Goal: Task Accomplishment & Management: Complete application form

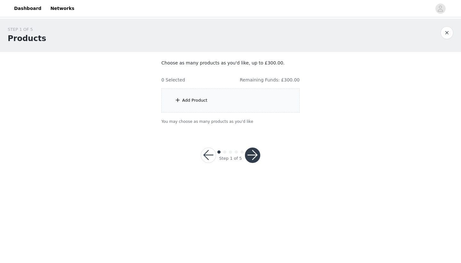
click at [191, 96] on div "Add Product" at bounding box center [230, 100] width 138 height 24
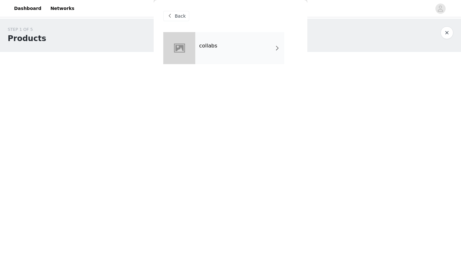
click at [202, 59] on div "collabs" at bounding box center [239, 48] width 89 height 32
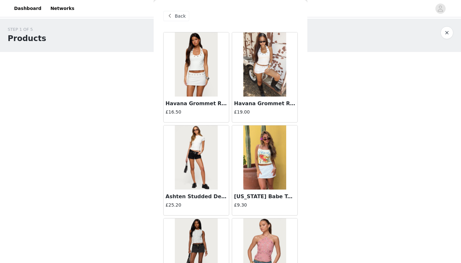
click at [199, 89] on img at bounding box center [196, 64] width 43 height 64
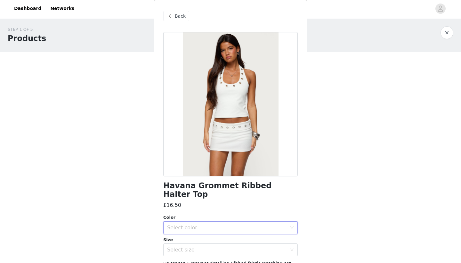
click at [178, 222] on div "Select color" at bounding box center [228, 227] width 123 height 12
click at [175, 235] on li "WHITE" at bounding box center [230, 232] width 135 height 10
click at [177, 246] on div "Select size" at bounding box center [227, 249] width 120 height 6
click at [173, 255] on li "XS" at bounding box center [230, 255] width 135 height 10
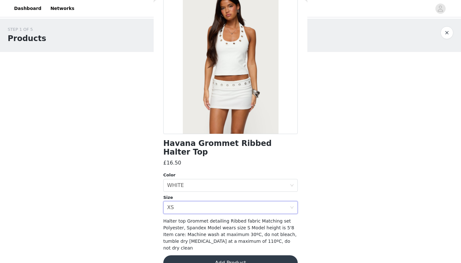
scroll to position [42, 0]
click at [186, 255] on button "Add Product" at bounding box center [230, 262] width 135 height 15
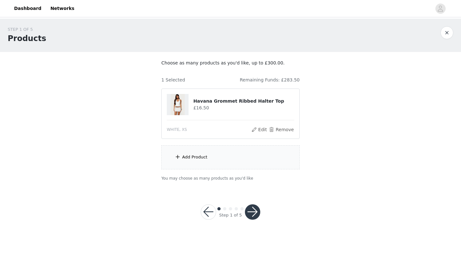
click at [235, 154] on div "Add Product" at bounding box center [230, 157] width 138 height 24
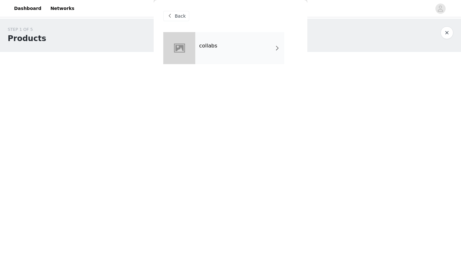
click at [275, 48] on span at bounding box center [277, 48] width 6 height 8
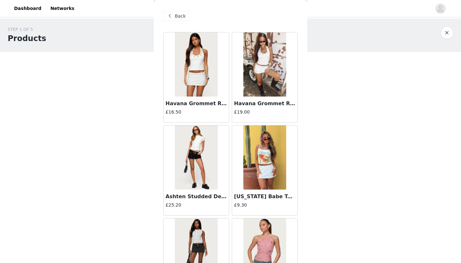
click at [261, 101] on h3 "Havana Grommet Ribbed Foldover Mini Skort" at bounding box center [265, 104] width 62 height 8
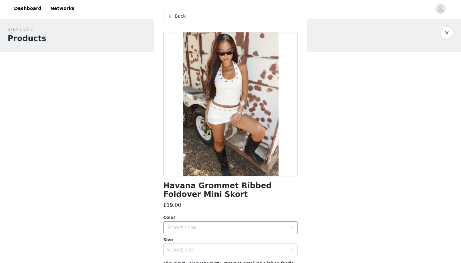
click at [191, 225] on div "Select color" at bounding box center [227, 227] width 120 height 6
click at [181, 246] on li "WHITE" at bounding box center [230, 241] width 135 height 10
click at [181, 246] on div "Select size" at bounding box center [227, 249] width 120 height 6
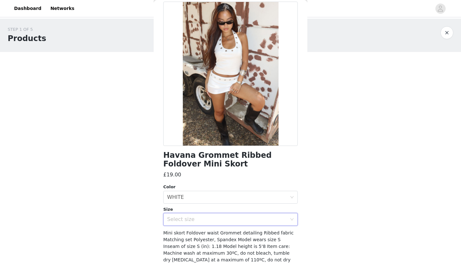
scroll to position [34, 0]
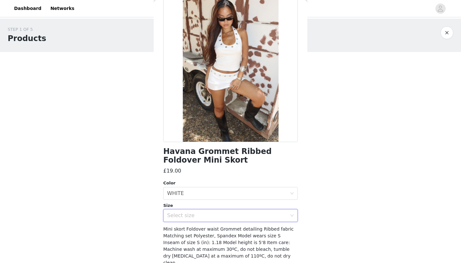
click at [197, 210] on div "Select size" at bounding box center [228, 215] width 123 height 12
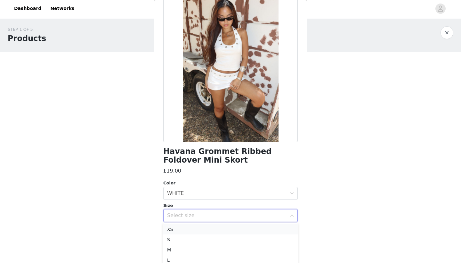
click at [193, 230] on li "XS" at bounding box center [230, 229] width 135 height 10
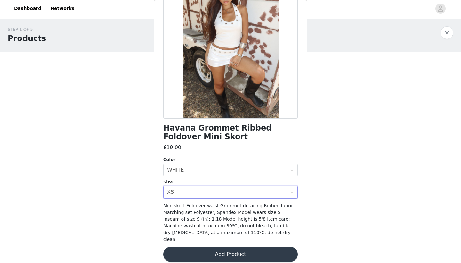
scroll to position [57, 0]
click at [190, 247] on button "Add Product" at bounding box center [230, 254] width 135 height 15
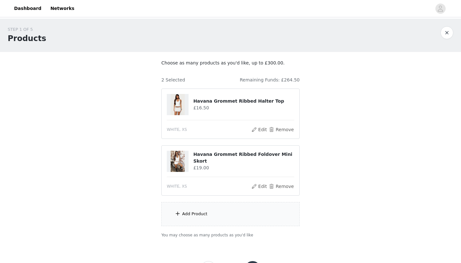
click at [199, 211] on div "Add Product" at bounding box center [194, 213] width 25 height 6
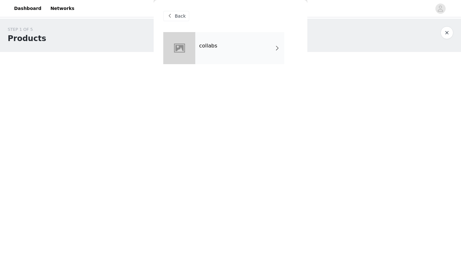
click at [252, 53] on div "collabs" at bounding box center [239, 48] width 89 height 32
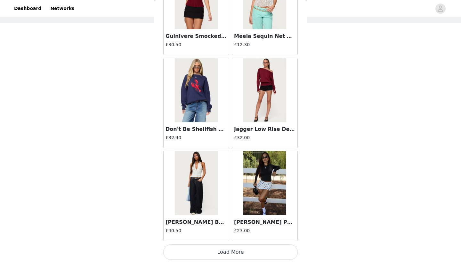
scroll to position [29, 0]
click at [183, 249] on button "Load More" at bounding box center [230, 251] width 135 height 15
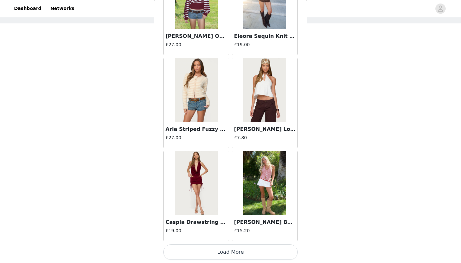
scroll to position [1647, 0]
click at [181, 257] on button "Load More" at bounding box center [230, 251] width 135 height 15
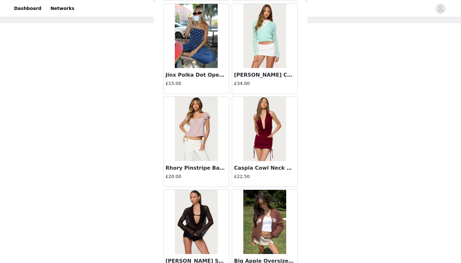
scroll to position [29, 0]
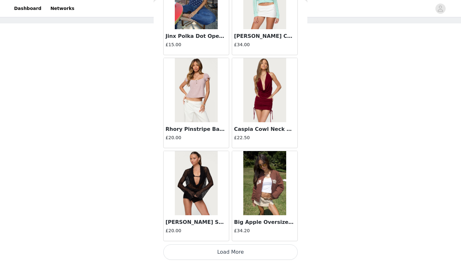
click at [184, 254] on button "Load More" at bounding box center [230, 251] width 135 height 15
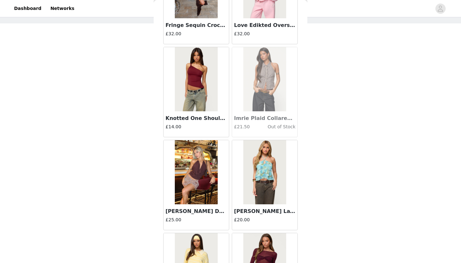
scroll to position [3147, 0]
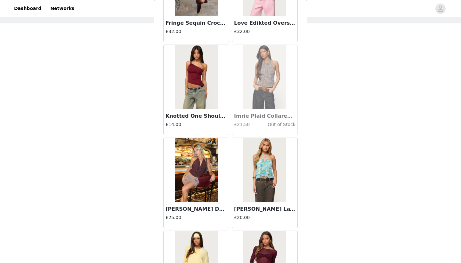
click at [211, 196] on img at bounding box center [196, 170] width 43 height 64
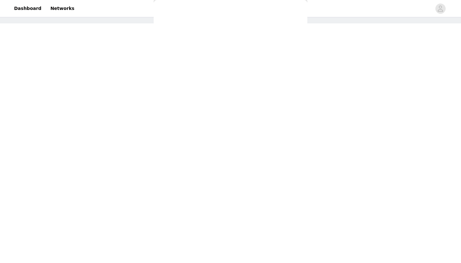
scroll to position [0, 0]
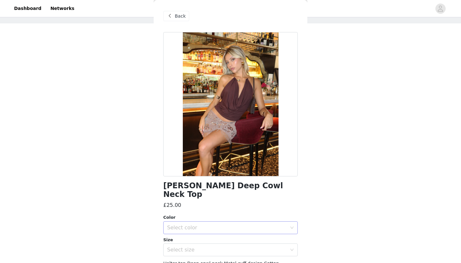
click at [212, 224] on div "Select color" at bounding box center [227, 227] width 120 height 6
click at [204, 232] on li "BROWN" at bounding box center [230, 232] width 135 height 10
click at [204, 243] on div "Select size" at bounding box center [230, 249] width 135 height 13
click at [200, 254] on li "XS" at bounding box center [230, 255] width 135 height 10
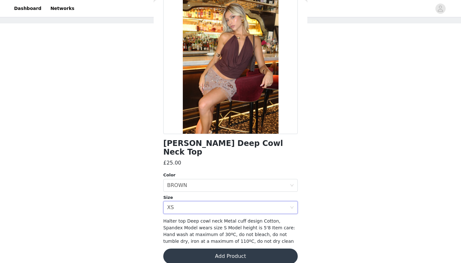
scroll to position [42, 0]
click at [219, 249] on button "Add Product" at bounding box center [230, 256] width 135 height 15
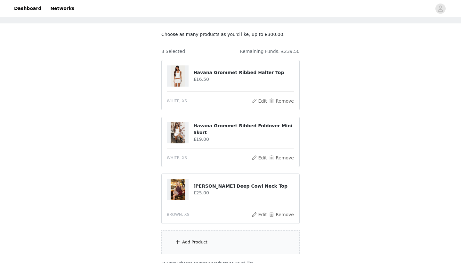
click at [216, 236] on div "Add Product" at bounding box center [230, 242] width 138 height 24
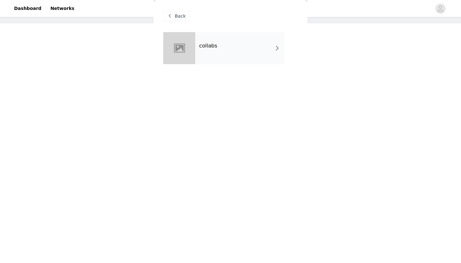
click at [265, 54] on div "collabs" at bounding box center [239, 48] width 89 height 32
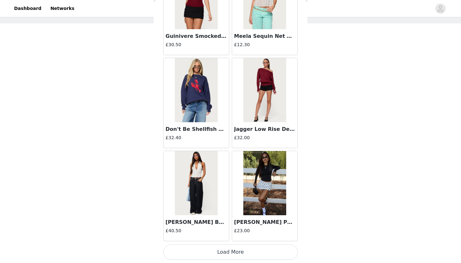
click at [210, 251] on button "Load More" at bounding box center [230, 251] width 135 height 15
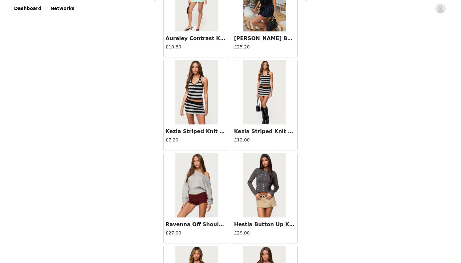
scroll to position [85, 0]
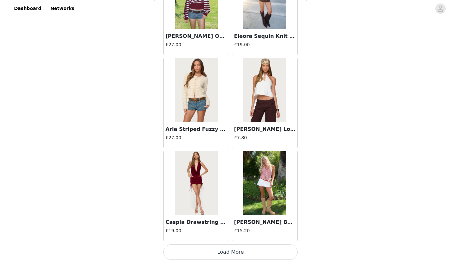
click at [223, 248] on button "Load More" at bounding box center [230, 251] width 135 height 15
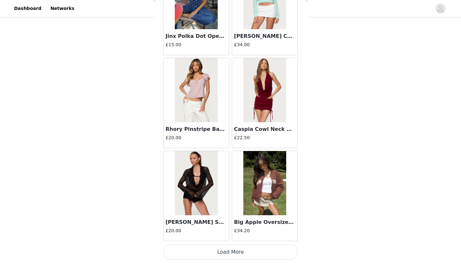
click at [226, 253] on button "Load More" at bounding box center [230, 251] width 135 height 15
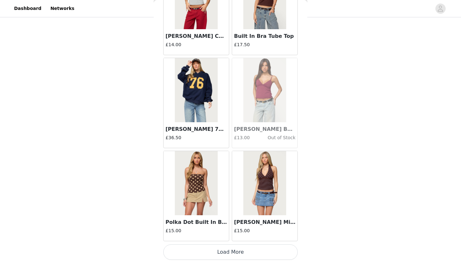
click at [211, 246] on button "Load More" at bounding box center [230, 251] width 135 height 15
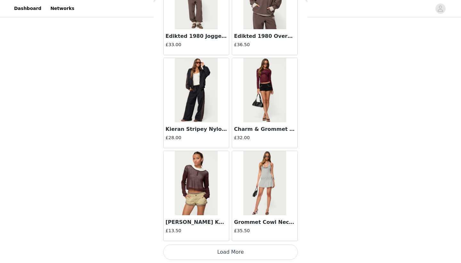
click at [208, 253] on button "Load More" at bounding box center [230, 251] width 135 height 15
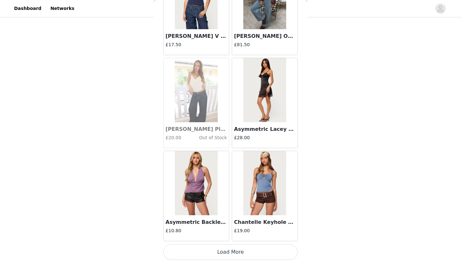
click at [220, 252] on button "Load More" at bounding box center [230, 251] width 135 height 15
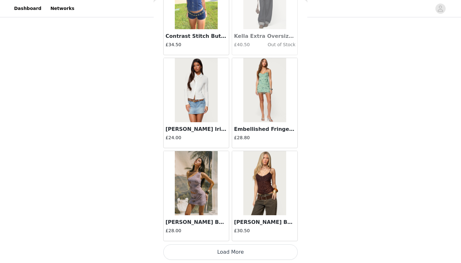
click at [213, 251] on button "Load More" at bounding box center [230, 251] width 135 height 15
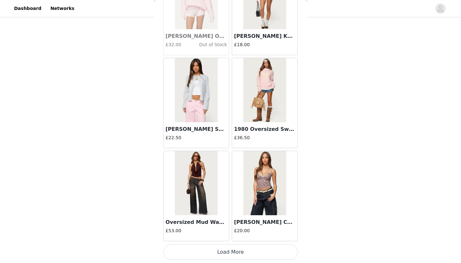
click at [209, 253] on button "Load More" at bounding box center [230, 251] width 135 height 15
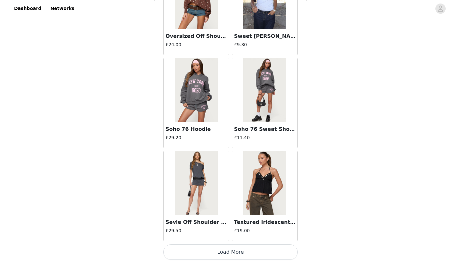
click at [211, 247] on button "Load More" at bounding box center [230, 251] width 135 height 15
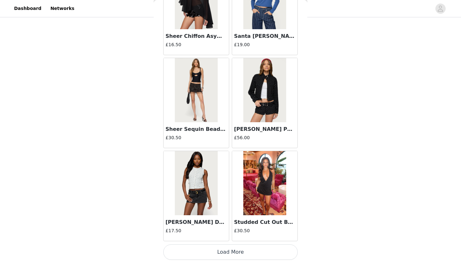
click at [202, 252] on button "Load More" at bounding box center [230, 251] width 135 height 15
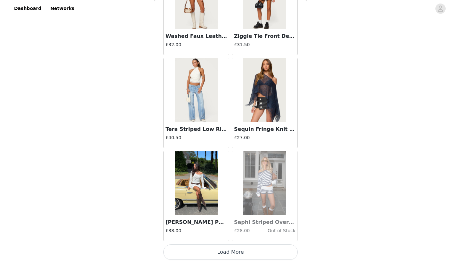
click at [211, 252] on button "Load More" at bounding box center [230, 251] width 135 height 15
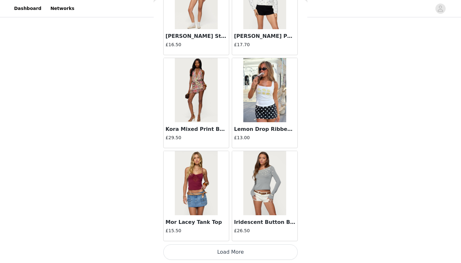
click at [219, 252] on button "Load More" at bounding box center [230, 251] width 135 height 15
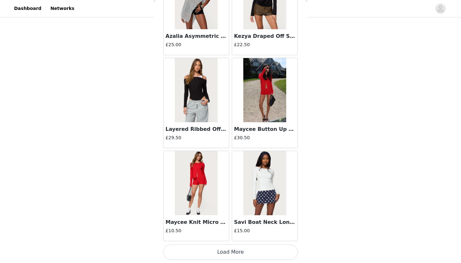
click at [226, 251] on button "Load More" at bounding box center [230, 251] width 135 height 15
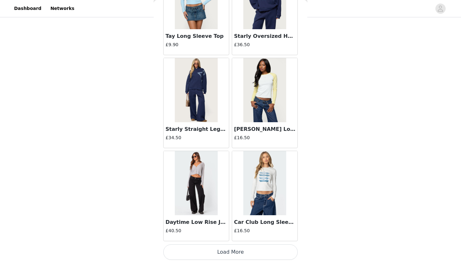
click at [215, 250] on button "Load More" at bounding box center [230, 251] width 135 height 15
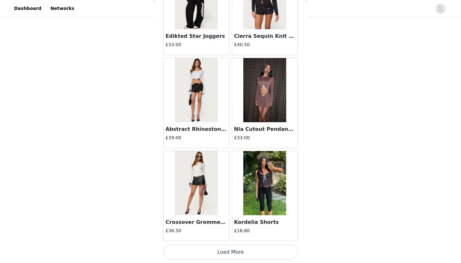
click at [221, 255] on button "Load More" at bounding box center [230, 251] width 135 height 15
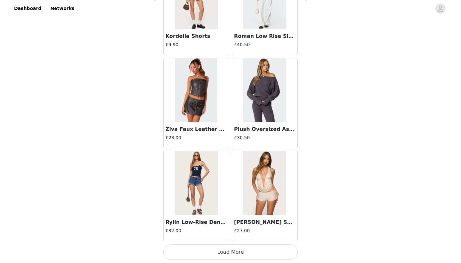
click at [230, 253] on button "Load More" at bounding box center [230, 251] width 135 height 15
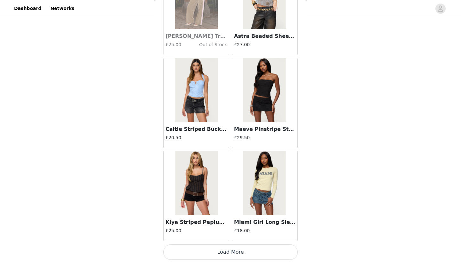
click at [237, 251] on button "Load More" at bounding box center [230, 251] width 135 height 15
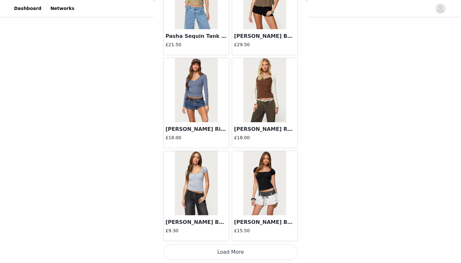
scroll to position [85, 0]
click at [245, 249] on button "Load More" at bounding box center [230, 251] width 135 height 15
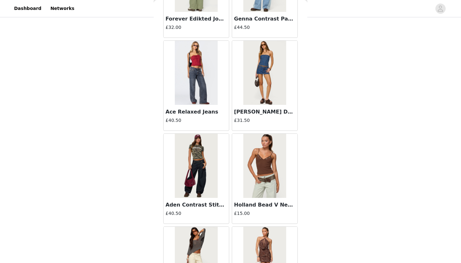
scroll to position [16915, 0]
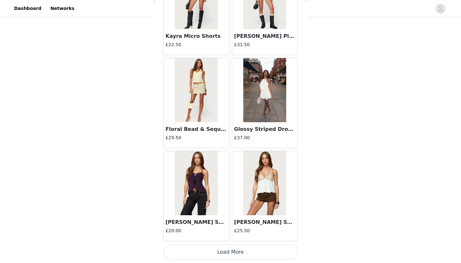
click at [197, 254] on button "Load More" at bounding box center [230, 251] width 135 height 15
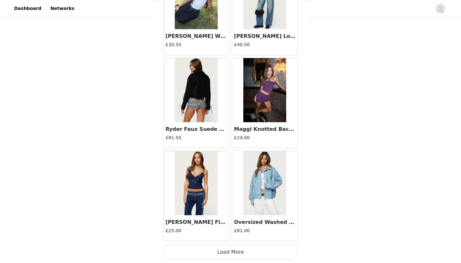
scroll to position [85, 0]
click at [214, 252] on button "Load More" at bounding box center [230, 251] width 135 height 15
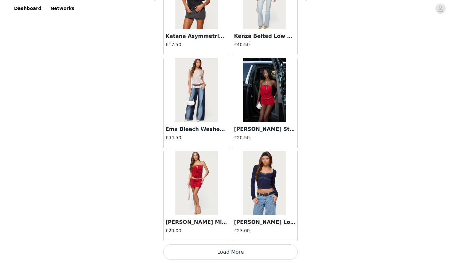
click at [199, 250] on button "Load More" at bounding box center [230, 251] width 135 height 15
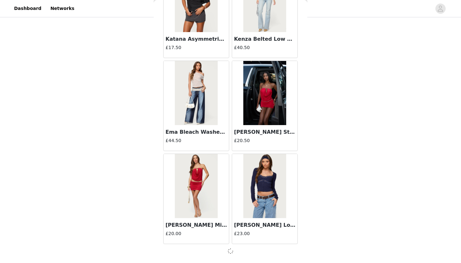
scroll to position [19297, 0]
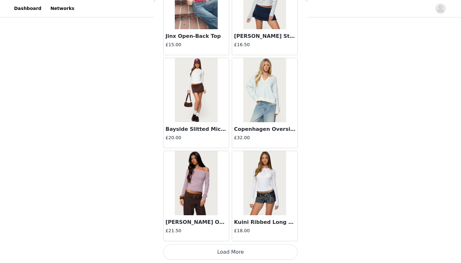
click at [194, 253] on button "Load More" at bounding box center [230, 251] width 135 height 15
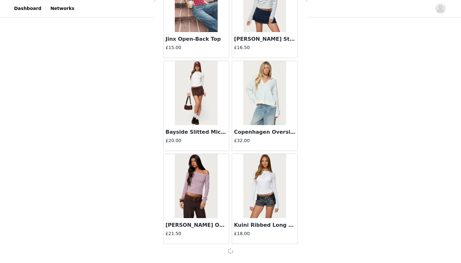
scroll to position [20226, 0]
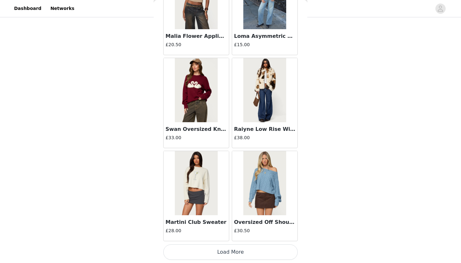
click at [196, 252] on button "Load More" at bounding box center [230, 251] width 135 height 15
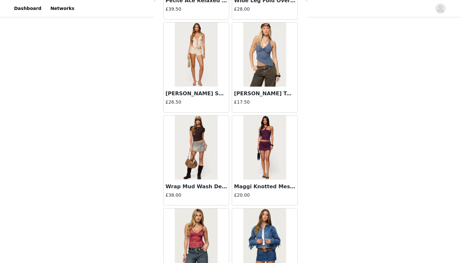
scroll to position [20544, 0]
click at [269, 174] on img at bounding box center [264, 147] width 43 height 64
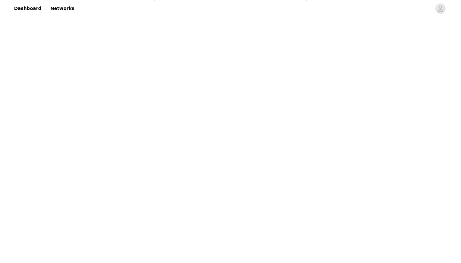
scroll to position [0, 0]
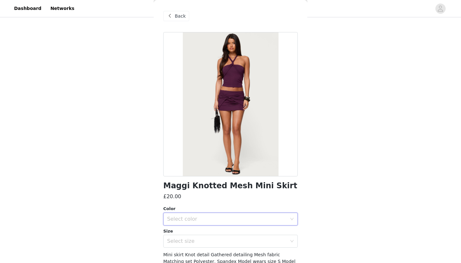
click at [193, 222] on div "Select color" at bounding box center [228, 219] width 123 height 12
click at [191, 230] on li "PURPLE" at bounding box center [230, 232] width 135 height 10
click at [190, 236] on div "Select size" at bounding box center [228, 241] width 123 height 12
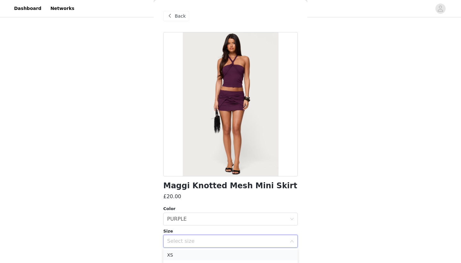
click at [184, 254] on li "XS" at bounding box center [230, 255] width 135 height 10
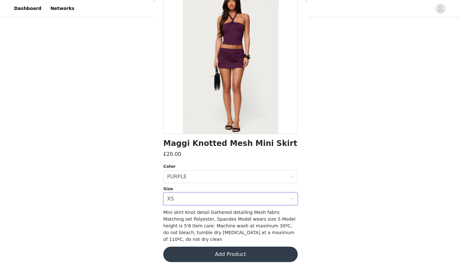
scroll to position [42, 0]
click at [191, 248] on button "Add Product" at bounding box center [230, 254] width 135 height 15
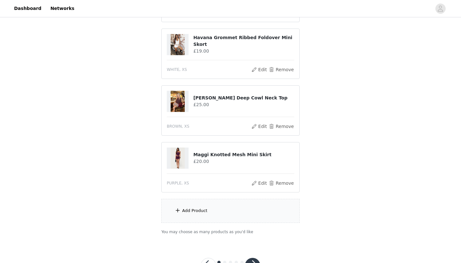
scroll to position [142, 0]
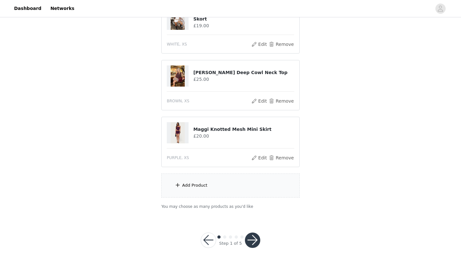
click at [219, 192] on div "Add Product" at bounding box center [230, 185] width 138 height 24
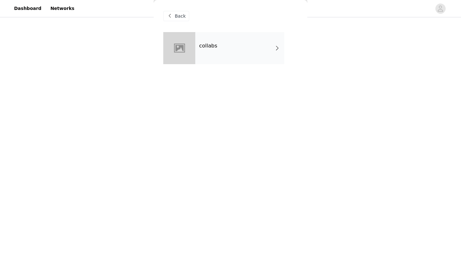
click at [247, 60] on div "collabs" at bounding box center [239, 48] width 89 height 32
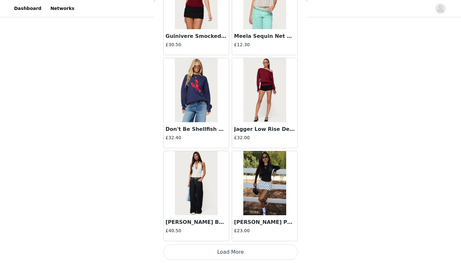
click at [183, 253] on button "Load More" at bounding box center [230, 251] width 135 height 15
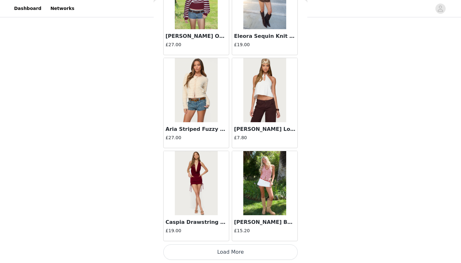
scroll to position [58, 0]
click at [198, 253] on button "Load More" at bounding box center [230, 251] width 135 height 15
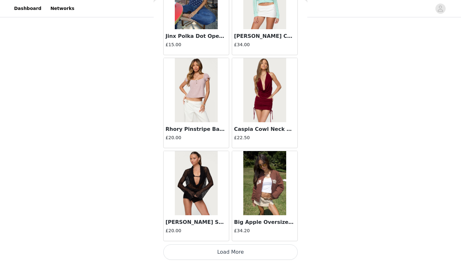
scroll to position [2576, 0]
click at [202, 252] on button "Load More" at bounding box center [230, 251] width 135 height 15
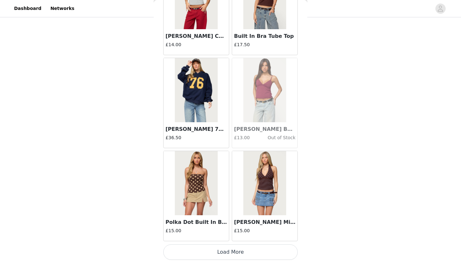
click at [204, 255] on button "Load More" at bounding box center [230, 251] width 135 height 15
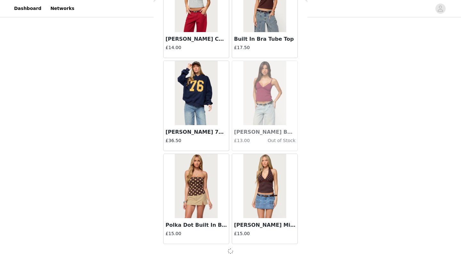
scroll to position [3502, 0]
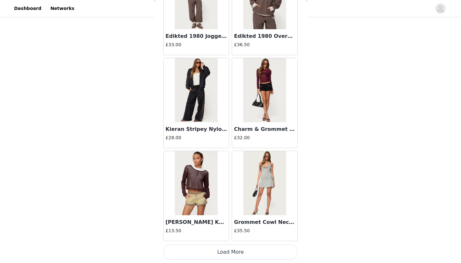
click at [217, 249] on button "Load More" at bounding box center [230, 251] width 135 height 15
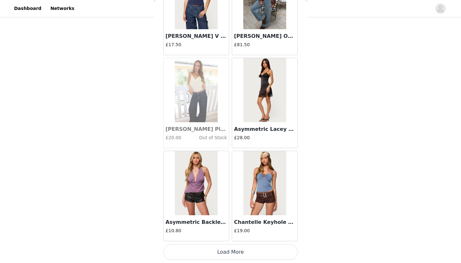
click at [218, 253] on button "Load More" at bounding box center [230, 251] width 135 height 15
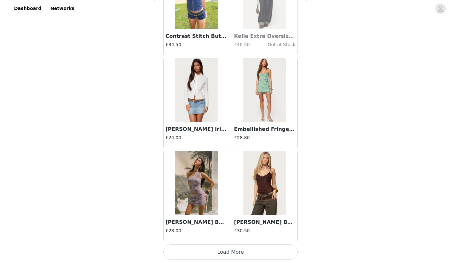
click at [221, 253] on button "Load More" at bounding box center [230, 251] width 135 height 15
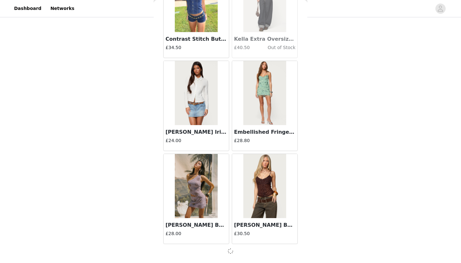
scroll to position [6290, 0]
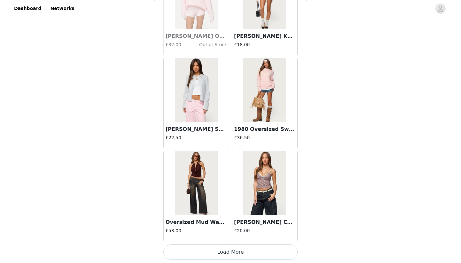
click at [237, 252] on button "Load More" at bounding box center [230, 251] width 135 height 15
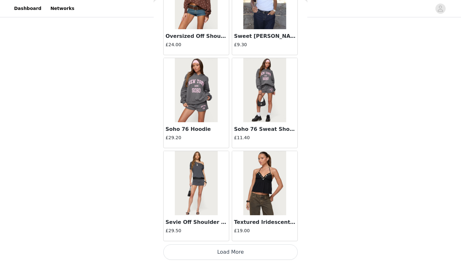
scroll to position [8148, 0]
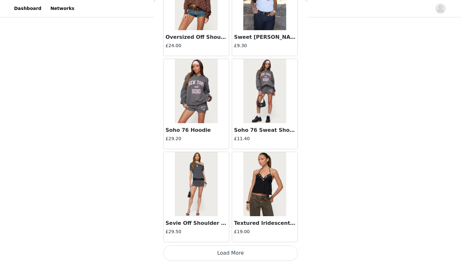
click at [233, 253] on button "Load More" at bounding box center [230, 252] width 135 height 15
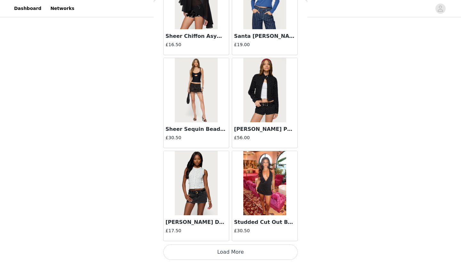
click at [238, 251] on button "Load More" at bounding box center [230, 251] width 135 height 15
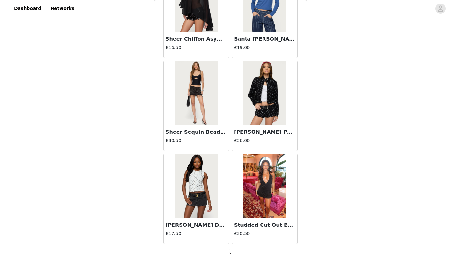
scroll to position [9077, 0]
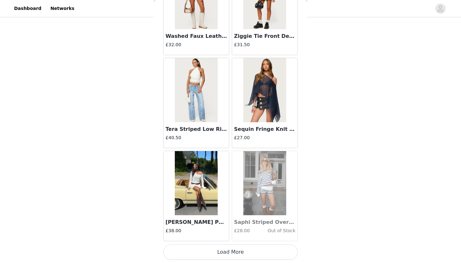
click at [216, 252] on button "Load More" at bounding box center [230, 251] width 135 height 15
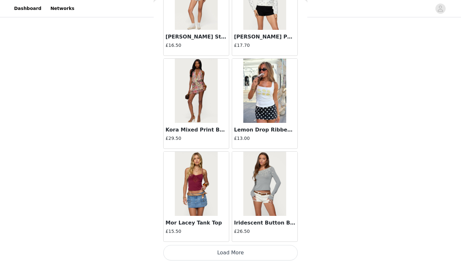
scroll to position [142, 0]
click at [225, 255] on button "Load More" at bounding box center [230, 252] width 135 height 15
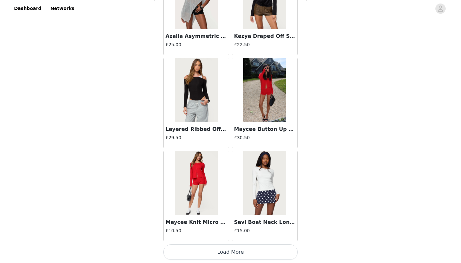
click at [221, 257] on button "Load More" at bounding box center [230, 251] width 135 height 15
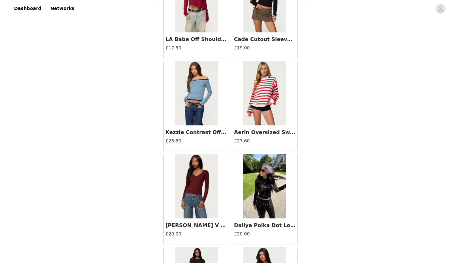
scroll to position [12310, 0]
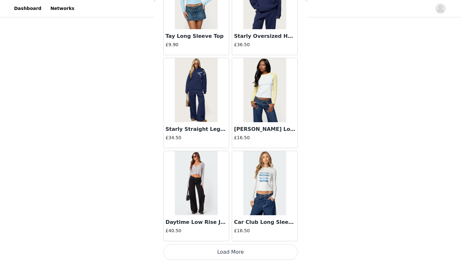
click at [207, 251] on button "Load More" at bounding box center [230, 251] width 135 height 15
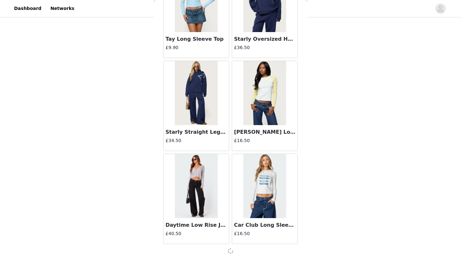
scroll to position [12793, 0]
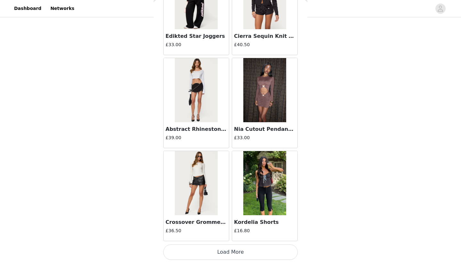
click at [216, 252] on button "Load More" at bounding box center [230, 251] width 135 height 15
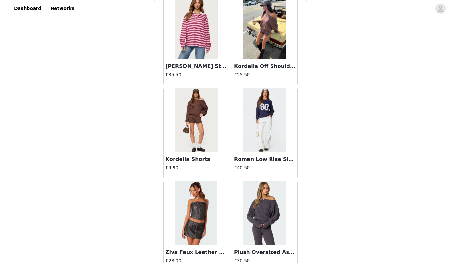
scroll to position [14532, 0]
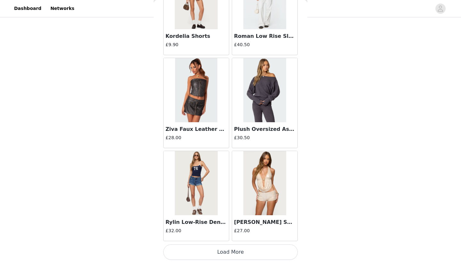
click at [211, 254] on button "Load More" at bounding box center [230, 251] width 135 height 15
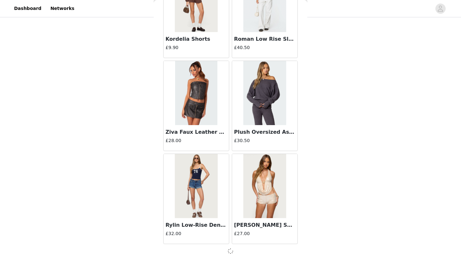
scroll to position [14652, 0]
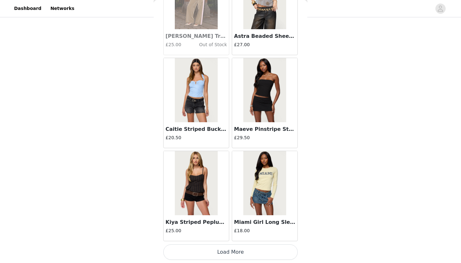
click at [213, 253] on button "Load More" at bounding box center [230, 251] width 135 height 15
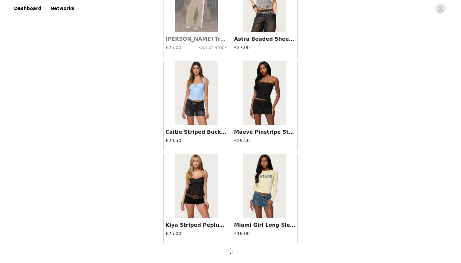
scroll to position [15581, 0]
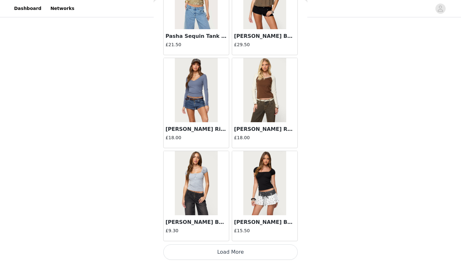
click at [235, 248] on button "Load More" at bounding box center [230, 251] width 135 height 15
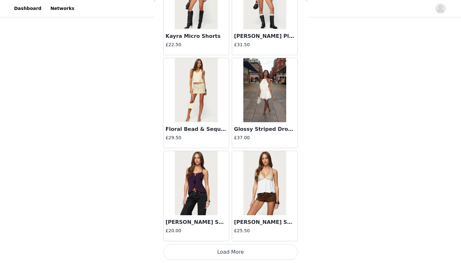
click at [218, 256] on button "Load More" at bounding box center [230, 251] width 135 height 15
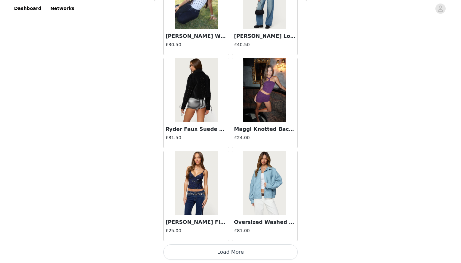
scroll to position [18371, 0]
click at [285, 113] on img at bounding box center [264, 90] width 43 height 64
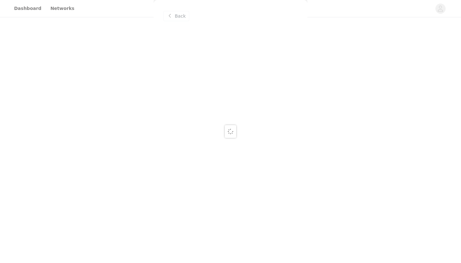
scroll to position [0, 0]
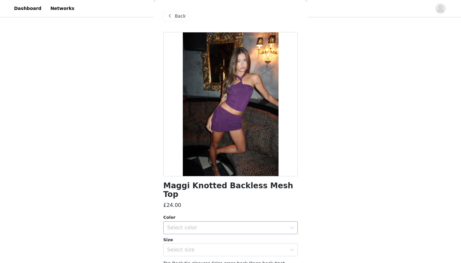
click at [197, 224] on div "Select color" at bounding box center [227, 227] width 120 height 6
click at [198, 227] on ul "PURPLE" at bounding box center [230, 232] width 135 height 13
click at [196, 233] on li "PURPLE" at bounding box center [230, 232] width 135 height 10
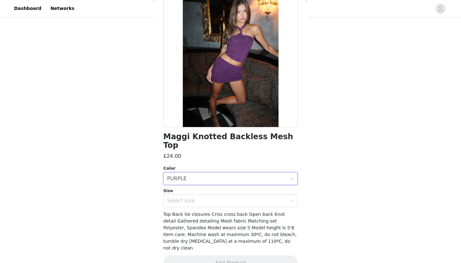
scroll to position [49, 0]
click at [218, 198] on div "Select size" at bounding box center [227, 201] width 120 height 6
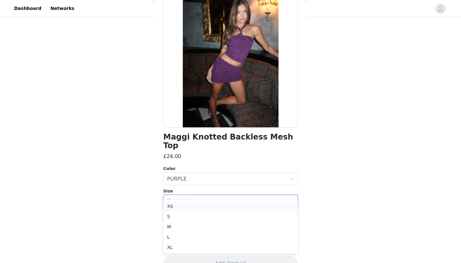
click at [209, 203] on li "XS" at bounding box center [230, 206] width 135 height 10
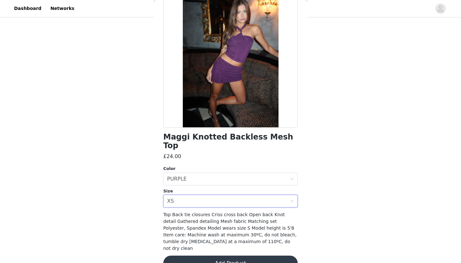
click at [192, 255] on button "Add Product" at bounding box center [230, 262] width 135 height 15
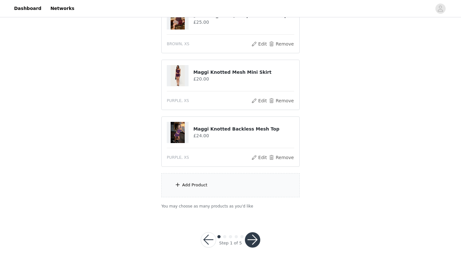
scroll to position [199, 0]
click at [219, 188] on div "Add Product" at bounding box center [230, 185] width 138 height 24
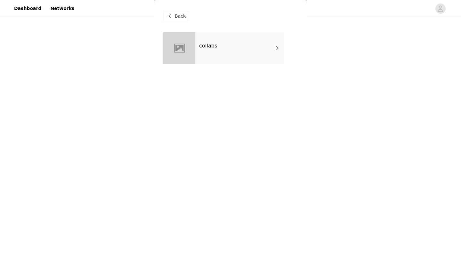
click at [250, 46] on div "collabs" at bounding box center [239, 48] width 89 height 32
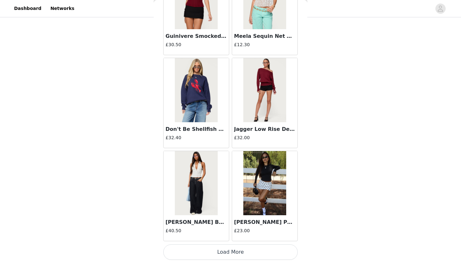
click at [173, 250] on button "Load More" at bounding box center [230, 251] width 135 height 15
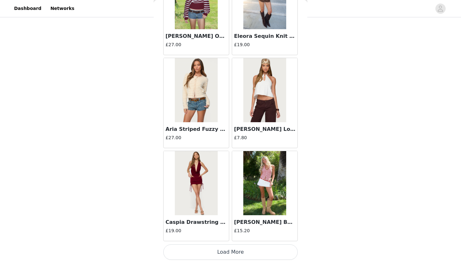
click at [189, 249] on button "Load More" at bounding box center [230, 251] width 135 height 15
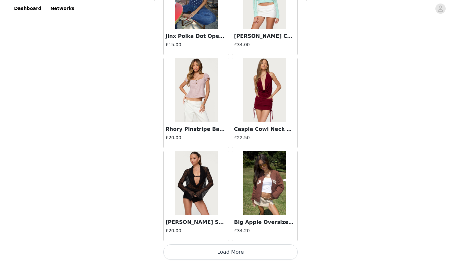
click at [219, 252] on button "Load More" at bounding box center [230, 251] width 135 height 15
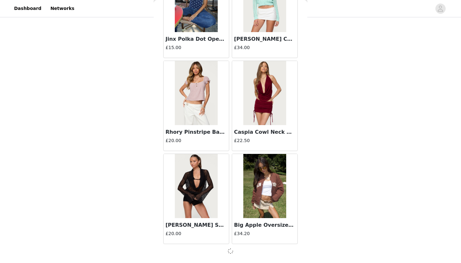
scroll to position [2573, 0]
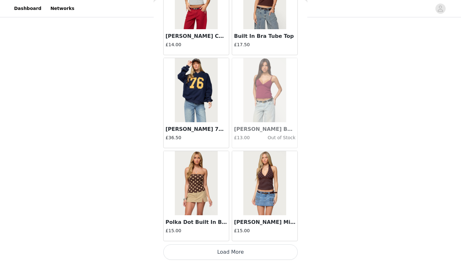
click at [227, 251] on button "Load More" at bounding box center [230, 251] width 135 height 15
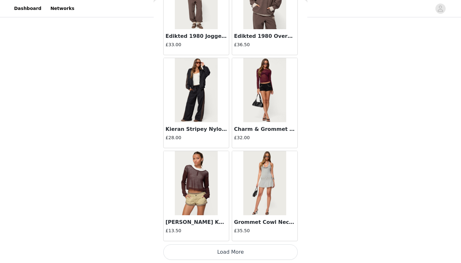
scroll to position [199, 0]
click at [227, 255] on button "Load More" at bounding box center [230, 251] width 135 height 15
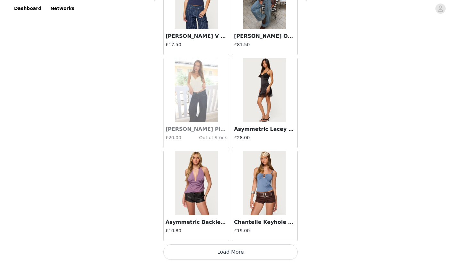
click at [219, 254] on button "Load More" at bounding box center [230, 251] width 135 height 15
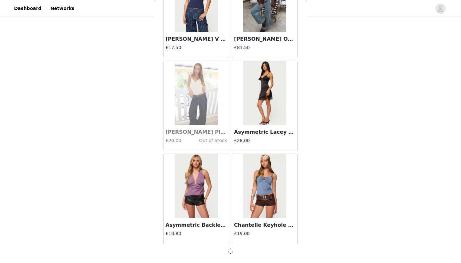
scroll to position [5360, 0]
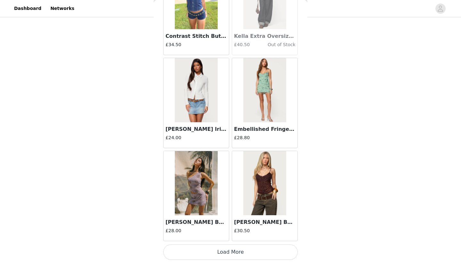
click at [223, 253] on button "Load More" at bounding box center [230, 251] width 135 height 15
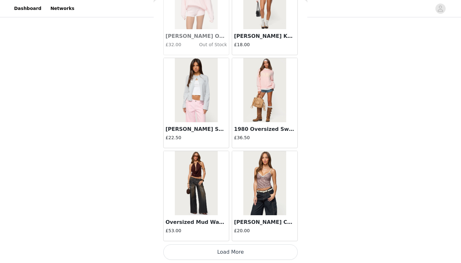
scroll to position [7222, 0]
click at [211, 247] on button "Load More" at bounding box center [230, 251] width 135 height 15
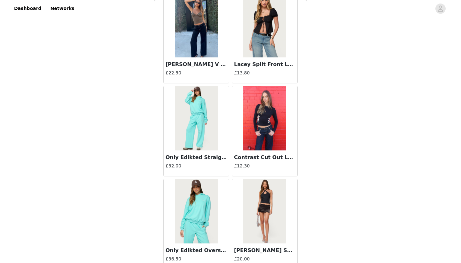
scroll to position [7659, 0]
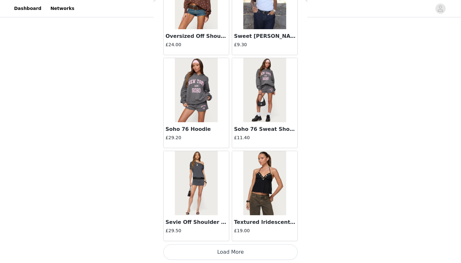
click at [214, 251] on button "Load More" at bounding box center [230, 251] width 135 height 15
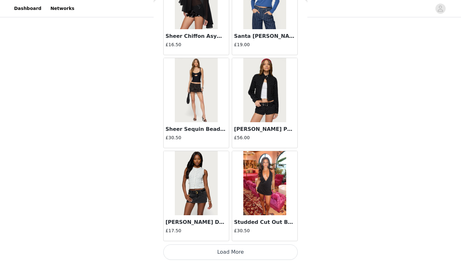
scroll to position [199, 0]
click at [223, 253] on button "Load More" at bounding box center [230, 251] width 135 height 15
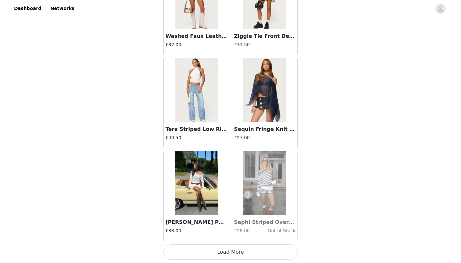
click at [231, 250] on button "Load More" at bounding box center [230, 251] width 135 height 15
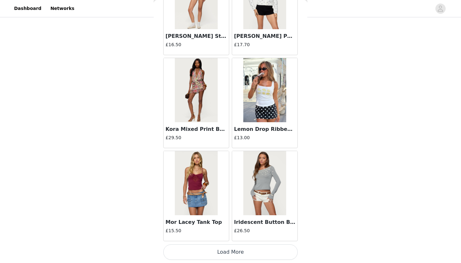
click at [215, 254] on button "Load More" at bounding box center [230, 251] width 135 height 15
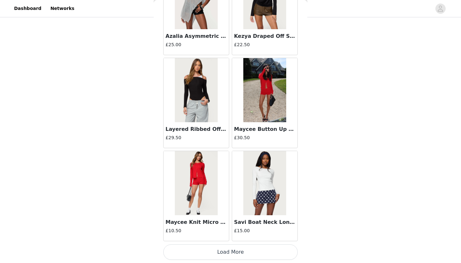
click at [197, 258] on button "Load More" at bounding box center [230, 251] width 135 height 15
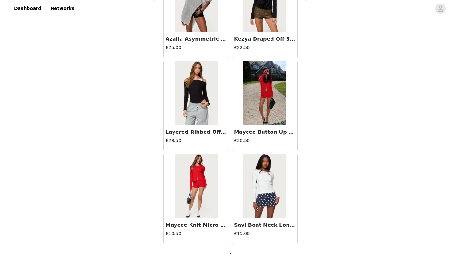
scroll to position [11864, 0]
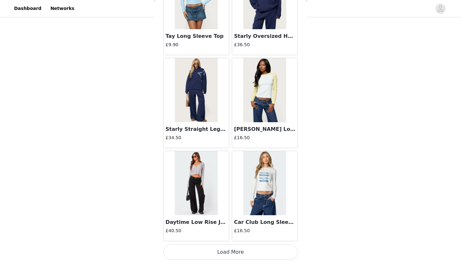
click at [218, 252] on button "Load More" at bounding box center [230, 251] width 135 height 15
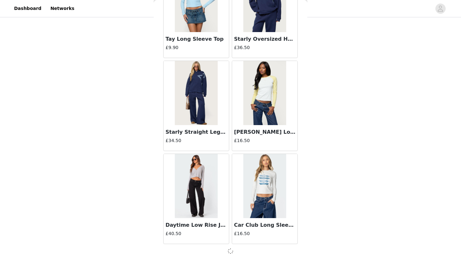
scroll to position [12793, 0]
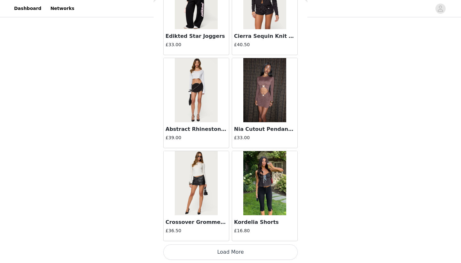
click at [223, 254] on button "Load More" at bounding box center [230, 251] width 135 height 15
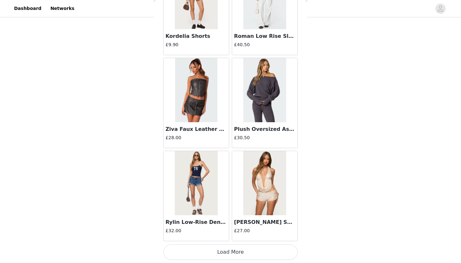
click at [225, 254] on button "Load More" at bounding box center [230, 251] width 135 height 15
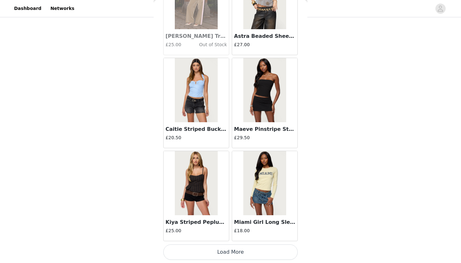
click at [229, 254] on button "Load More" at bounding box center [230, 251] width 135 height 15
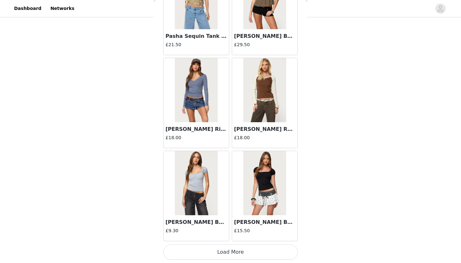
scroll to position [199, 0]
click at [226, 251] on button "Load More" at bounding box center [230, 251] width 135 height 15
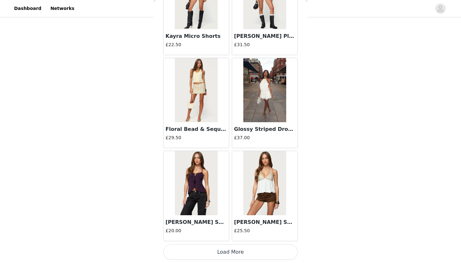
click at [224, 255] on button "Load More" at bounding box center [230, 251] width 135 height 15
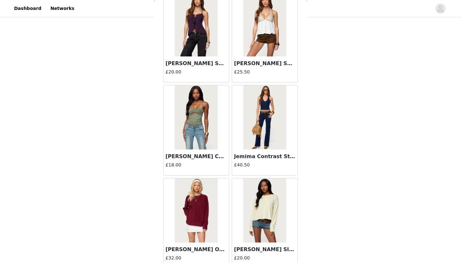
scroll to position [17601, 0]
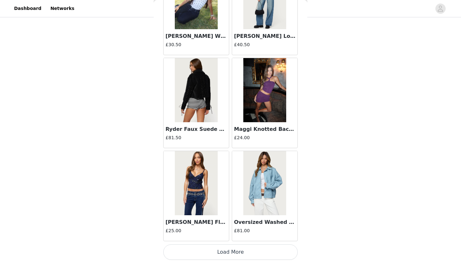
click at [229, 248] on button "Load More" at bounding box center [230, 251] width 135 height 15
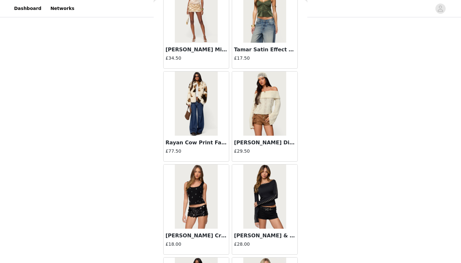
scroll to position [18641, 0]
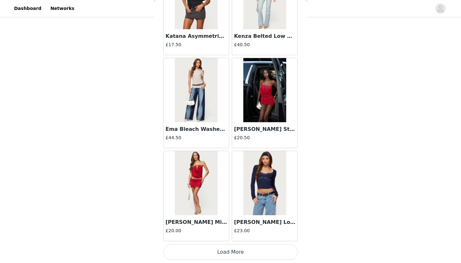
click at [227, 254] on button "Load More" at bounding box center [230, 251] width 135 height 15
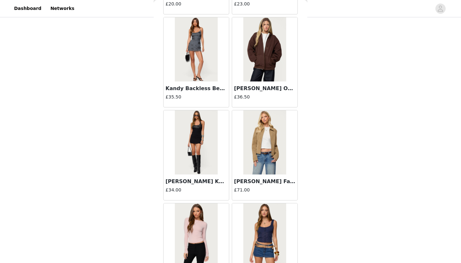
scroll to position [19550, 0]
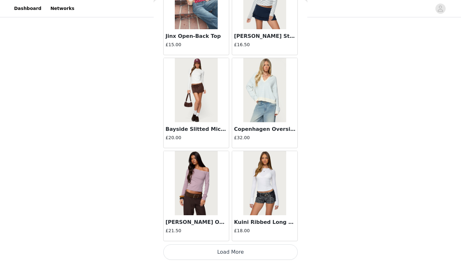
click at [232, 251] on button "Load More" at bounding box center [230, 251] width 135 height 15
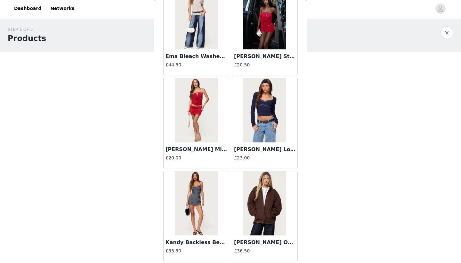
scroll to position [19426, 0]
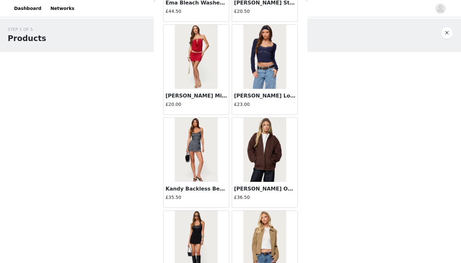
click at [276, 235] on img at bounding box center [264, 242] width 43 height 64
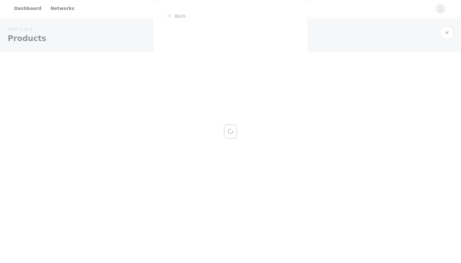
scroll to position [0, 0]
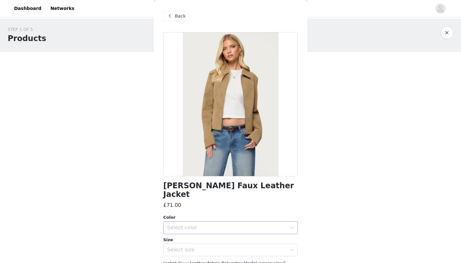
click at [211, 224] on div "Select color" at bounding box center [227, 227] width 120 height 6
click at [205, 231] on li "TAN" at bounding box center [230, 232] width 135 height 10
click at [205, 236] on div "Size" at bounding box center [230, 239] width 135 height 6
click at [202, 246] on div "Select size" at bounding box center [227, 249] width 120 height 6
click at [193, 254] on li "XS" at bounding box center [230, 255] width 135 height 10
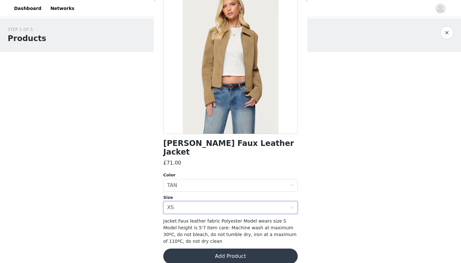
scroll to position [42, 0]
click at [204, 249] on button "Add Product" at bounding box center [230, 256] width 135 height 15
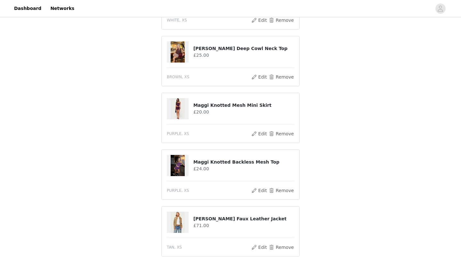
scroll to position [186, 0]
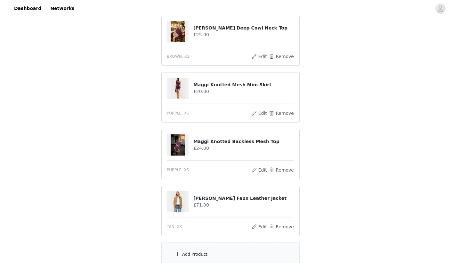
click at [171, 245] on div "Add Product" at bounding box center [230, 254] width 138 height 24
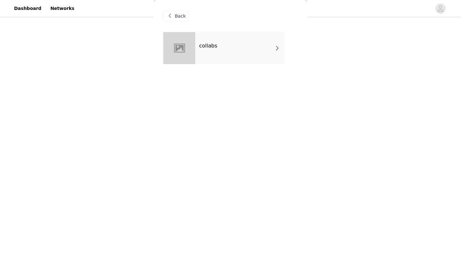
click at [248, 51] on div "collabs" at bounding box center [239, 48] width 89 height 32
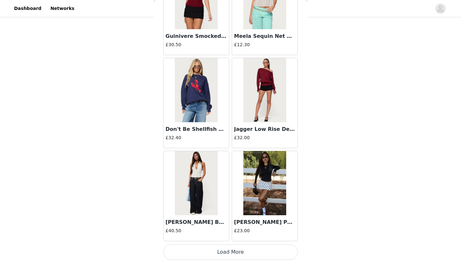
scroll to position [718, 0]
click at [192, 256] on button "Load More" at bounding box center [230, 251] width 135 height 15
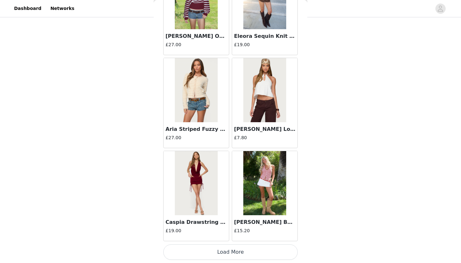
scroll to position [255, 0]
click at [194, 250] on button "Load More" at bounding box center [230, 251] width 135 height 15
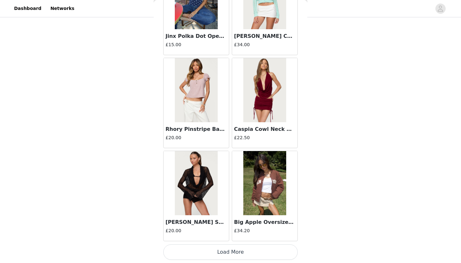
click at [210, 253] on button "Load More" at bounding box center [230, 251] width 135 height 15
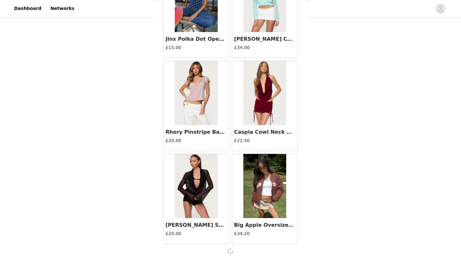
scroll to position [2573, 0]
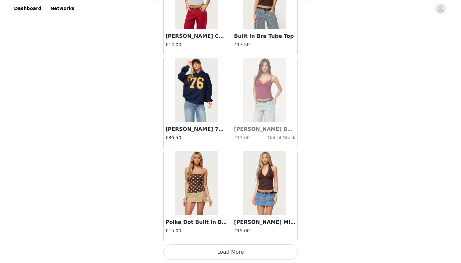
click at [198, 251] on button "Load More" at bounding box center [230, 251] width 135 height 15
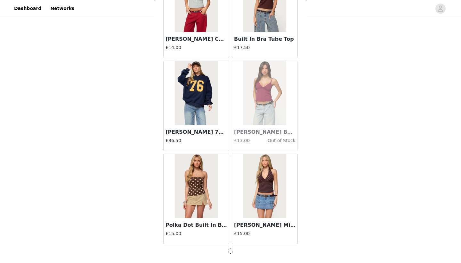
scroll to position [3502, 0]
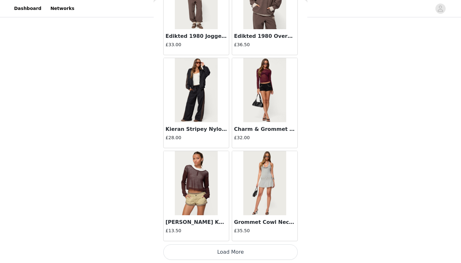
click at [211, 252] on button "Load More" at bounding box center [230, 251] width 135 height 15
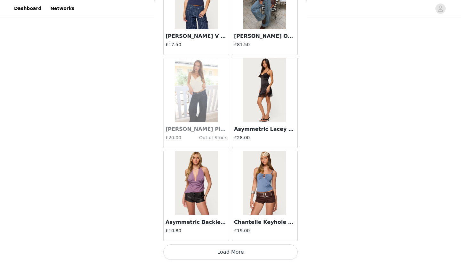
scroll to position [5363, 0]
click at [226, 259] on button "Load More" at bounding box center [230, 251] width 135 height 15
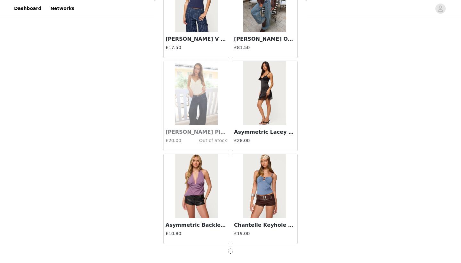
scroll to position [5360, 0]
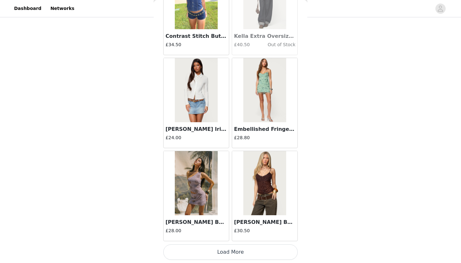
click at [231, 252] on button "Load More" at bounding box center [230, 251] width 135 height 15
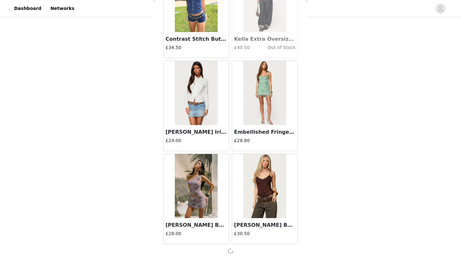
scroll to position [6290, 0]
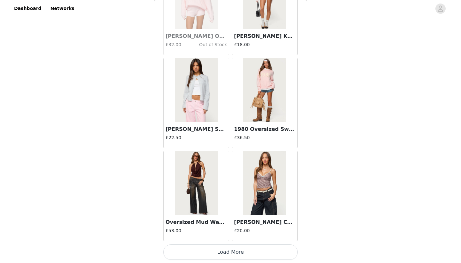
click at [241, 253] on button "Load More" at bounding box center [230, 251] width 135 height 15
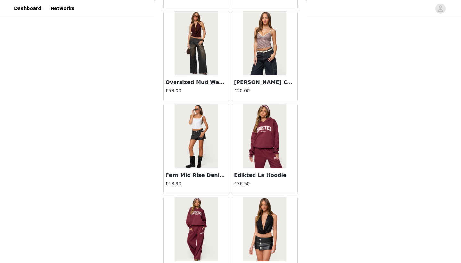
scroll to position [7362, 0]
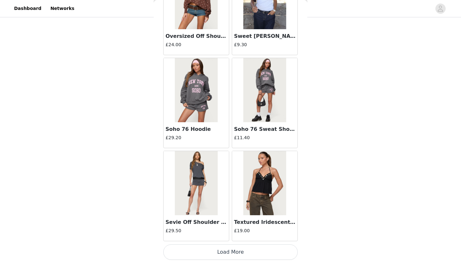
click at [238, 257] on button "Load More" at bounding box center [230, 251] width 135 height 15
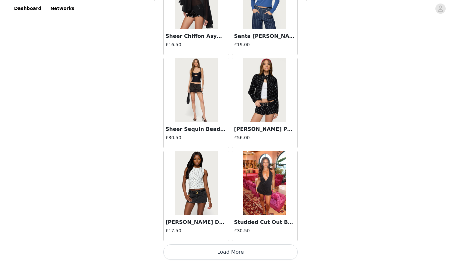
scroll to position [9080, 0]
click at [220, 251] on button "Load More" at bounding box center [230, 251] width 135 height 15
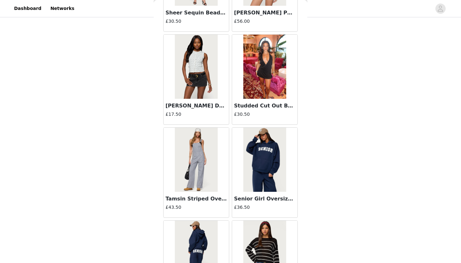
scroll to position [9265, 0]
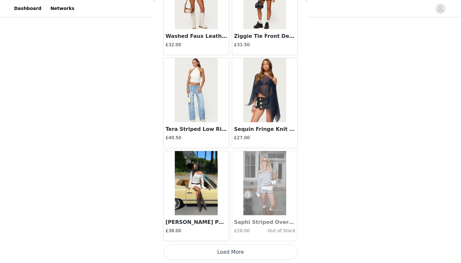
click at [220, 252] on button "Load More" at bounding box center [230, 251] width 135 height 15
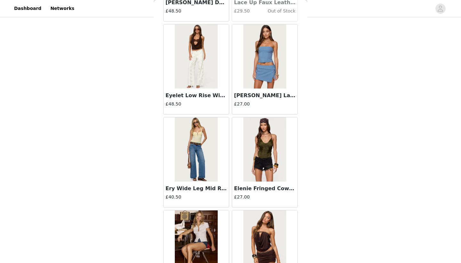
scroll to position [10519, 0]
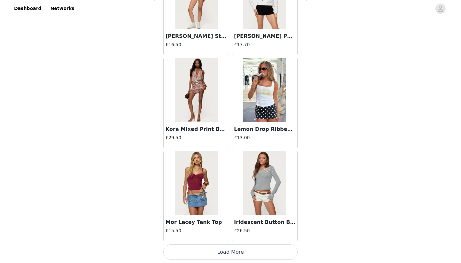
click at [224, 255] on button "Load More" at bounding box center [230, 251] width 135 height 15
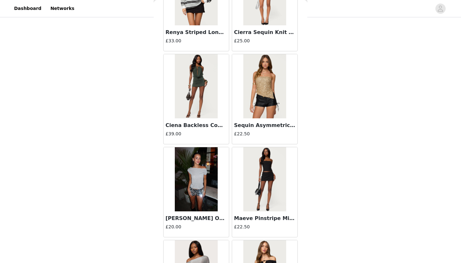
scroll to position [11737, 0]
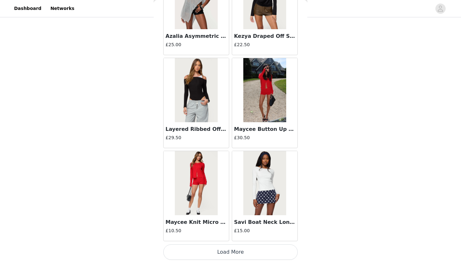
click at [237, 254] on button "Load More" at bounding box center [230, 251] width 135 height 15
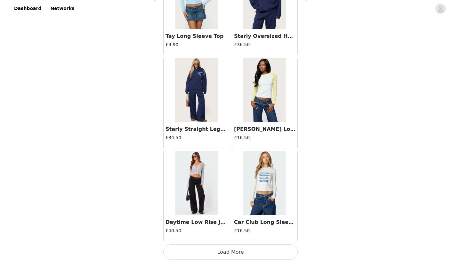
click at [237, 252] on button "Load More" at bounding box center [230, 251] width 135 height 15
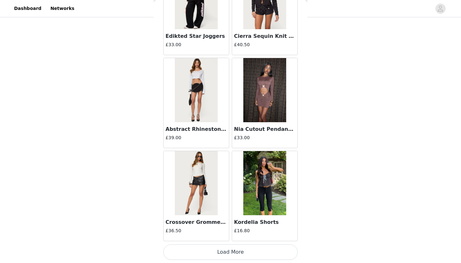
scroll to position [255, 0]
click at [227, 252] on button "Load More" at bounding box center [230, 251] width 135 height 15
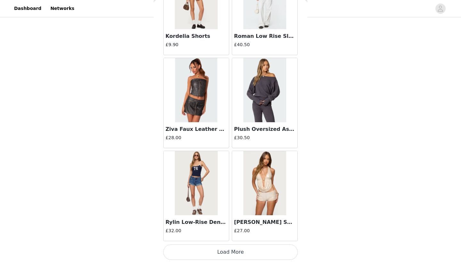
click at [223, 257] on button "Load More" at bounding box center [230, 251] width 135 height 15
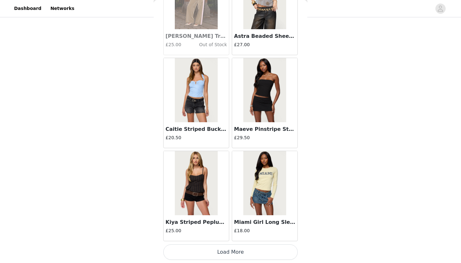
click at [228, 256] on button "Load More" at bounding box center [230, 251] width 135 height 15
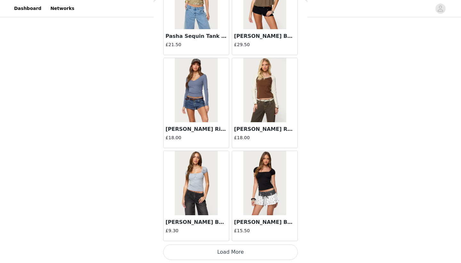
click at [239, 250] on button "Load More" at bounding box center [230, 251] width 135 height 15
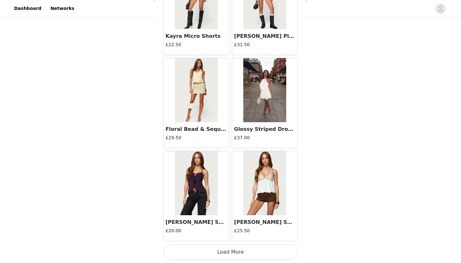
click at [222, 256] on button "Load More" at bounding box center [230, 251] width 135 height 15
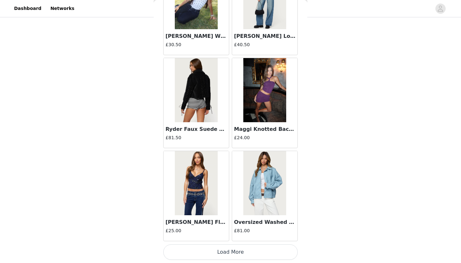
scroll to position [212, 0]
click at [220, 251] on button "Load More" at bounding box center [230, 251] width 135 height 15
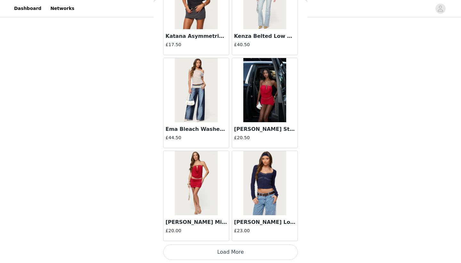
scroll to position [216, 0]
click at [218, 250] on button "Load More" at bounding box center [230, 251] width 135 height 15
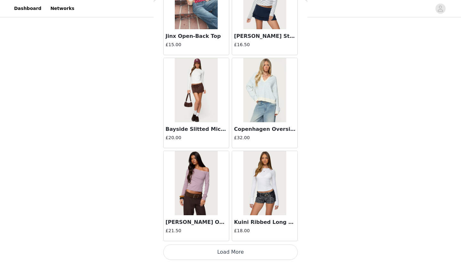
click at [219, 253] on button "Load More" at bounding box center [230, 251] width 135 height 15
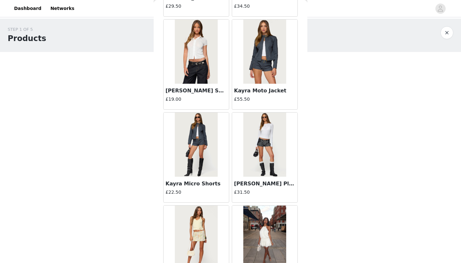
scroll to position [17348, 0]
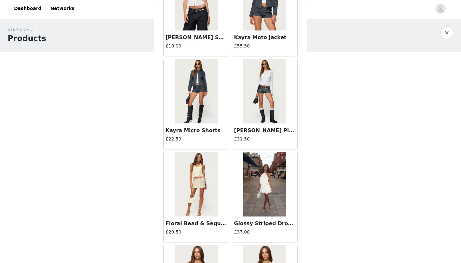
click at [189, 100] on img at bounding box center [196, 91] width 43 height 64
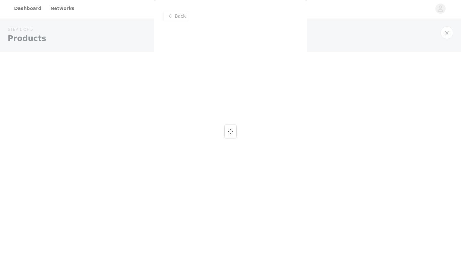
scroll to position [0, 0]
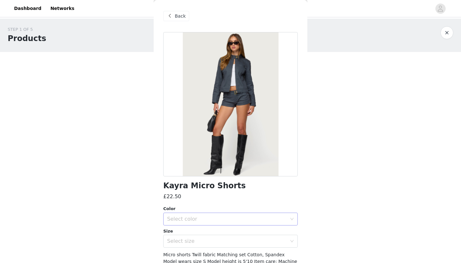
click at [176, 217] on div "Select color" at bounding box center [227, 219] width 120 height 6
click at [173, 234] on li "DARK-GRAY" at bounding box center [230, 232] width 135 height 10
click at [172, 237] on div "Select size" at bounding box center [228, 241] width 123 height 12
click at [168, 252] on li "XS" at bounding box center [230, 255] width 135 height 10
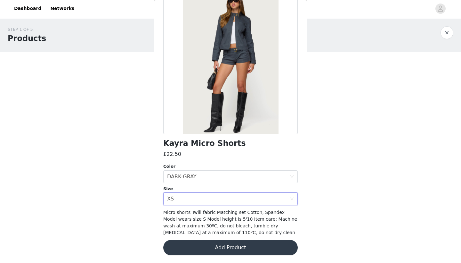
scroll to position [42, 0]
click at [186, 252] on button "Add Product" at bounding box center [230, 247] width 135 height 15
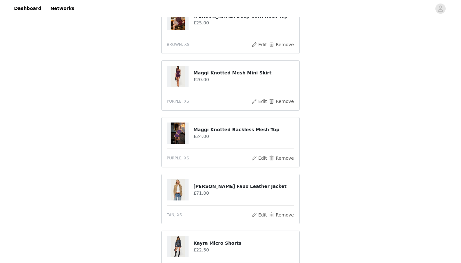
scroll to position [245, 0]
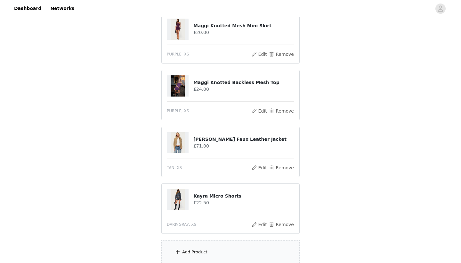
click at [180, 249] on span at bounding box center [178, 252] width 6 height 8
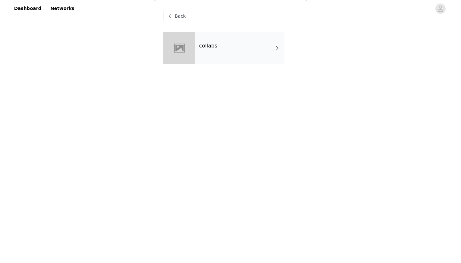
click at [231, 46] on div "collabs" at bounding box center [239, 48] width 89 height 32
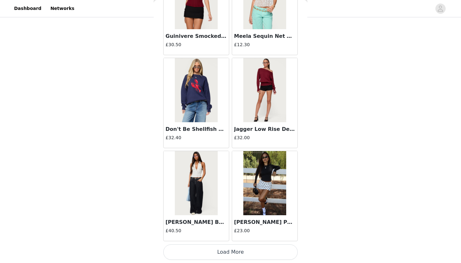
click at [197, 254] on button "Load More" at bounding box center [230, 251] width 135 height 15
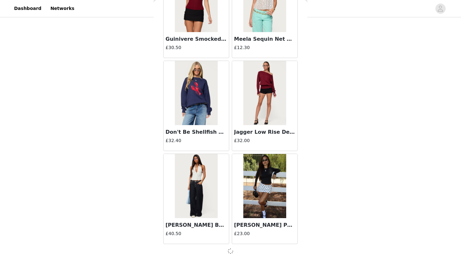
scroll to position [715, 0]
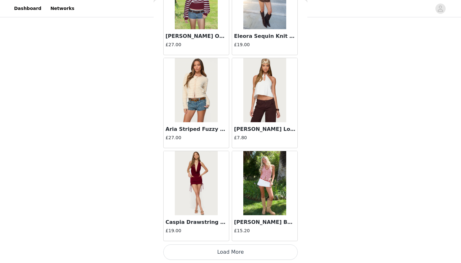
click at [198, 254] on button "Load More" at bounding box center [230, 251] width 135 height 15
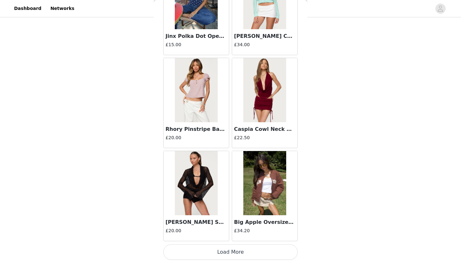
scroll to position [312, 0]
click at [209, 254] on button "Load More" at bounding box center [230, 251] width 135 height 15
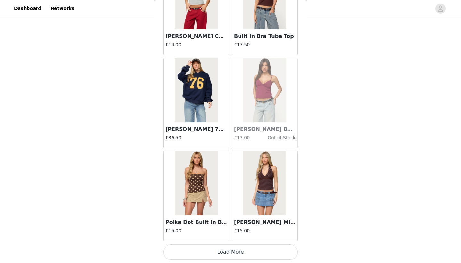
click at [202, 250] on button "Load More" at bounding box center [230, 251] width 135 height 15
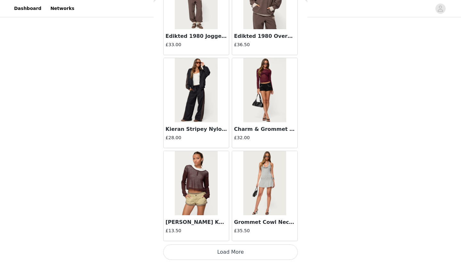
click at [206, 254] on button "Load More" at bounding box center [230, 251] width 135 height 15
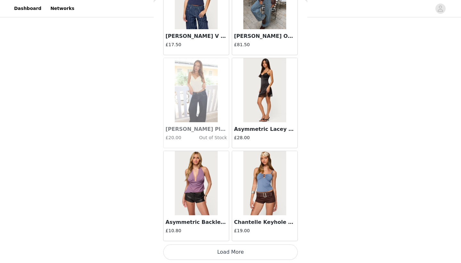
click at [222, 255] on button "Load More" at bounding box center [230, 251] width 135 height 15
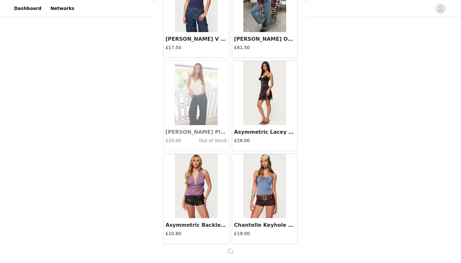
scroll to position [5360, 0]
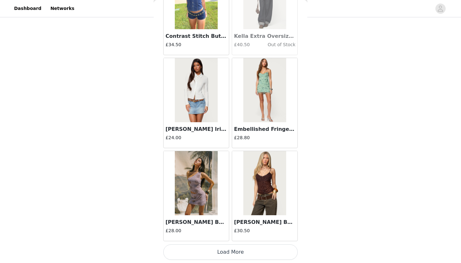
click at [217, 256] on button "Load More" at bounding box center [230, 251] width 135 height 15
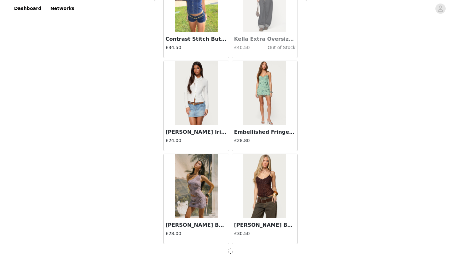
scroll to position [6290, 0]
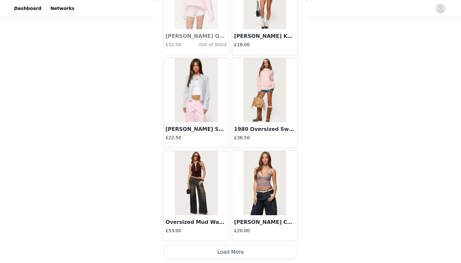
click at [207, 258] on button "Load More" at bounding box center [230, 251] width 135 height 15
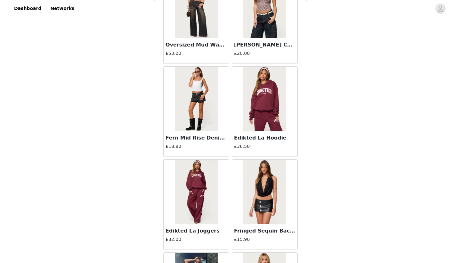
scroll to position [312, 0]
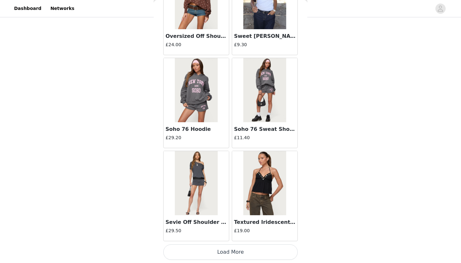
click at [214, 250] on button "Load More" at bounding box center [230, 251] width 135 height 15
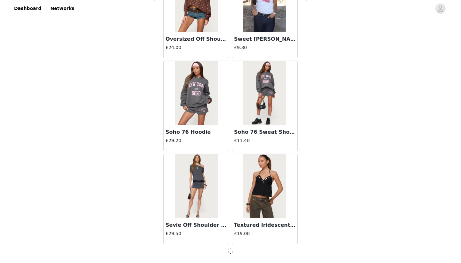
scroll to position [8148, 0]
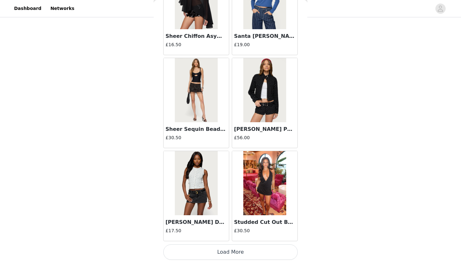
click at [211, 253] on button "Load More" at bounding box center [230, 251] width 135 height 15
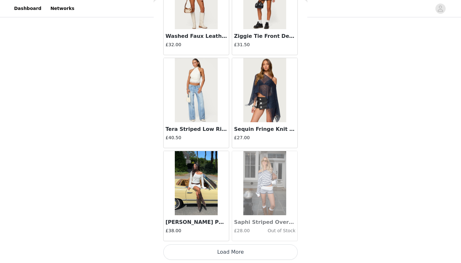
scroll to position [10009, 0]
click at [216, 254] on button "Load More" at bounding box center [230, 251] width 135 height 15
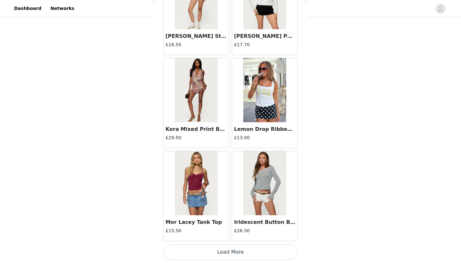
click at [223, 254] on button "Load More" at bounding box center [230, 251] width 135 height 15
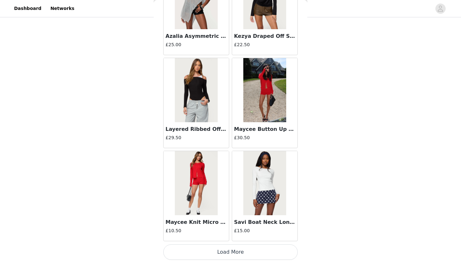
click at [225, 250] on button "Load More" at bounding box center [230, 251] width 135 height 15
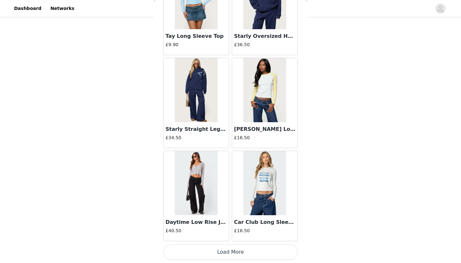
click at [227, 252] on button "Load More" at bounding box center [230, 251] width 135 height 15
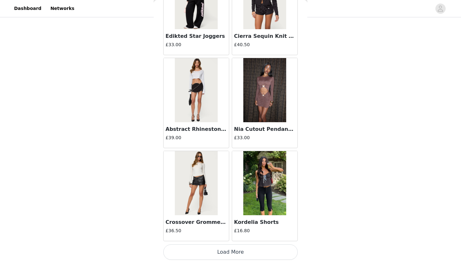
click at [229, 258] on button "Load More" at bounding box center [230, 251] width 135 height 15
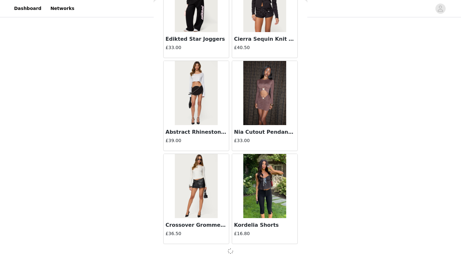
scroll to position [13722, 0]
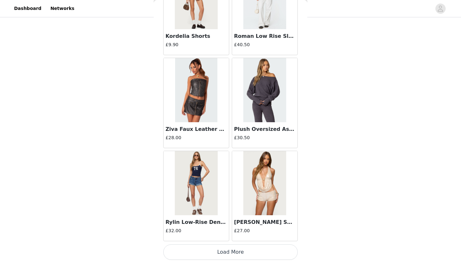
click at [230, 252] on button "Load More" at bounding box center [230, 251] width 135 height 15
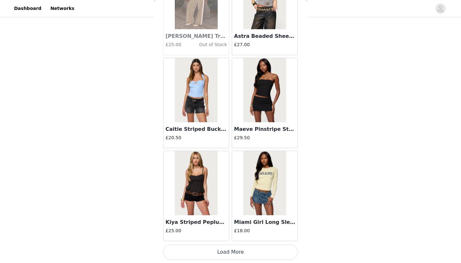
click at [230, 250] on button "Load More" at bounding box center [230, 251] width 135 height 15
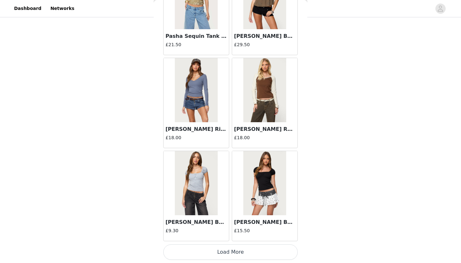
click at [223, 254] on button "Load More" at bounding box center [230, 251] width 135 height 15
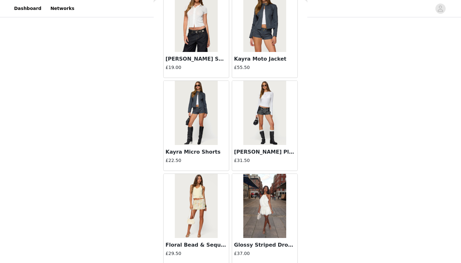
scroll to position [17302, 0]
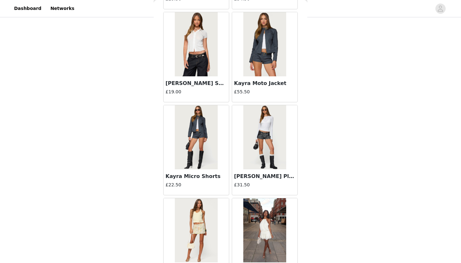
click at [268, 61] on img at bounding box center [264, 44] width 43 height 64
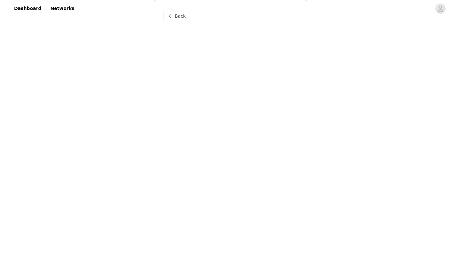
scroll to position [0, 0]
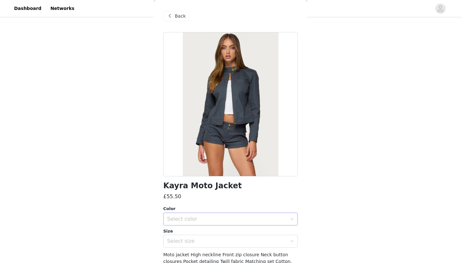
click at [202, 217] on div "Select color" at bounding box center [227, 219] width 120 height 6
click at [195, 230] on li "DARK-GRAY" at bounding box center [230, 232] width 135 height 10
click at [192, 239] on div "Select size" at bounding box center [227, 241] width 120 height 6
click at [194, 241] on div "Select size" at bounding box center [227, 241] width 120 height 6
click at [191, 245] on div "Select size" at bounding box center [228, 241] width 123 height 12
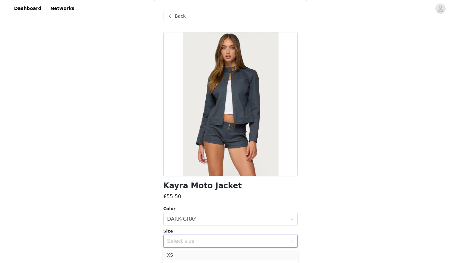
click at [188, 251] on li "XS" at bounding box center [230, 255] width 135 height 10
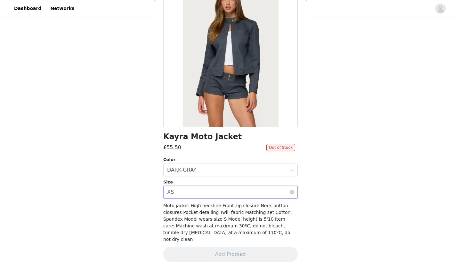
scroll to position [49, 0]
click at [256, 167] on div "Select color DARK-GRAY" at bounding box center [228, 170] width 123 height 12
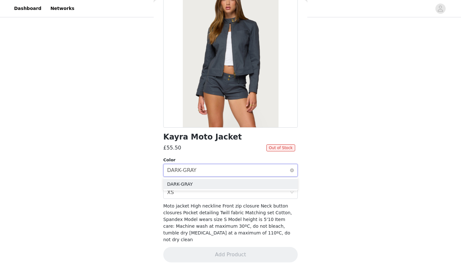
click at [255, 168] on div "Select color DARK-GRAY" at bounding box center [228, 170] width 123 height 12
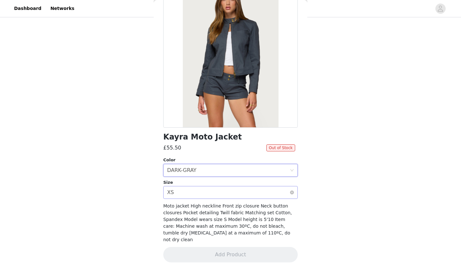
click at [245, 187] on div "Select size XS" at bounding box center [228, 192] width 123 height 12
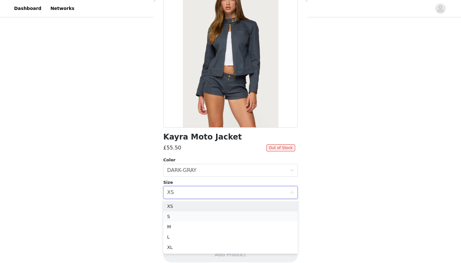
click at [232, 217] on li "S" at bounding box center [230, 216] width 135 height 10
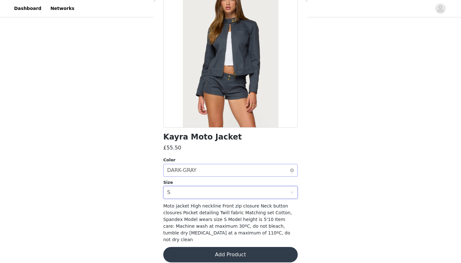
click at [245, 175] on div "Select color DARK-GRAY" at bounding box center [228, 170] width 123 height 12
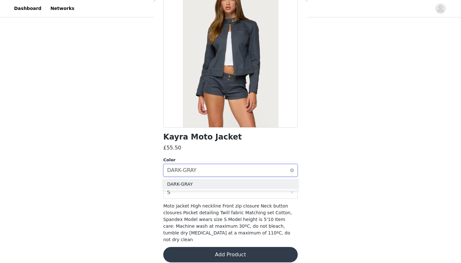
click at [244, 170] on div "Select color DARK-GRAY" at bounding box center [228, 170] width 123 height 12
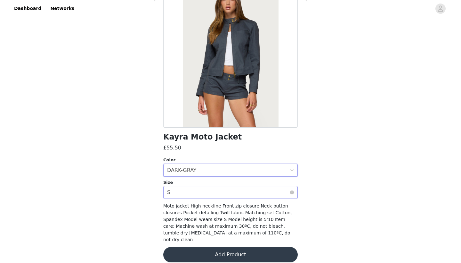
click at [241, 186] on div "Size Select size S" at bounding box center [230, 189] width 135 height 20
click at [239, 193] on div "Select size S" at bounding box center [228, 192] width 123 height 12
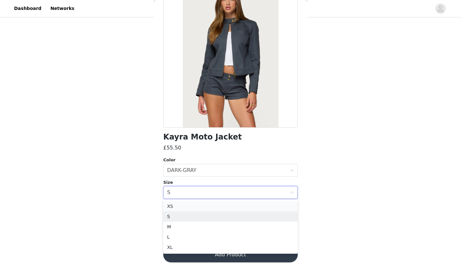
click at [230, 204] on li "XS" at bounding box center [230, 206] width 135 height 10
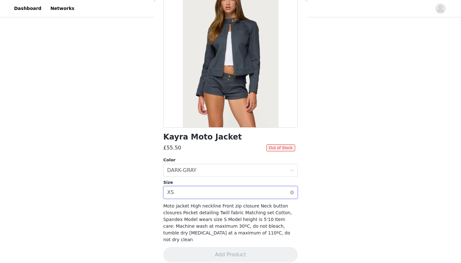
click at [229, 193] on div "Select size XS" at bounding box center [228, 192] width 123 height 12
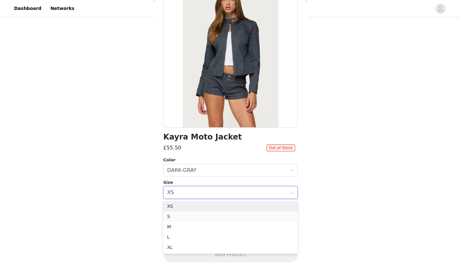
click at [218, 214] on li "S" at bounding box center [230, 216] width 135 height 10
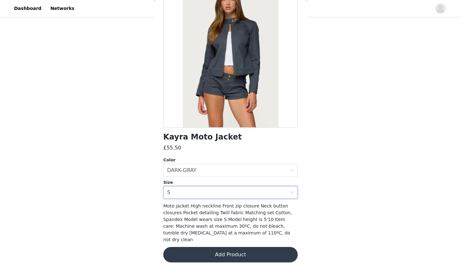
click at [205, 254] on button "Add Product" at bounding box center [230, 254] width 135 height 15
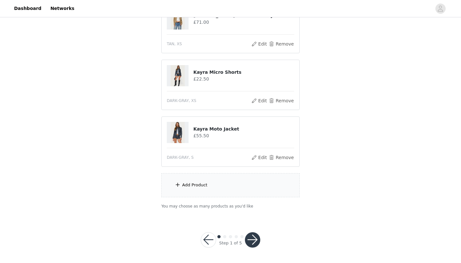
scroll to position [369, 0]
click at [215, 184] on div "Add Product" at bounding box center [230, 185] width 138 height 24
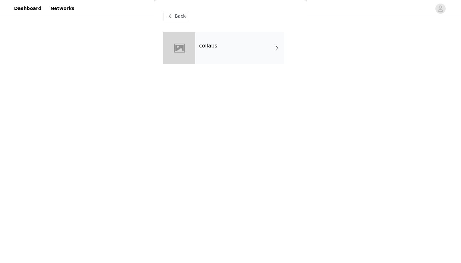
click at [231, 49] on div "collabs" at bounding box center [239, 48] width 89 height 32
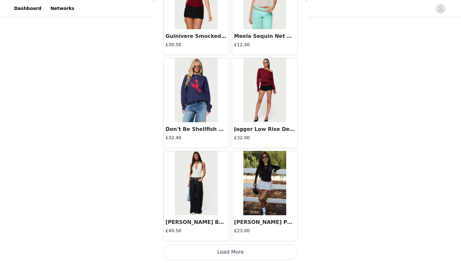
click at [169, 252] on button "Load More" at bounding box center [230, 251] width 135 height 15
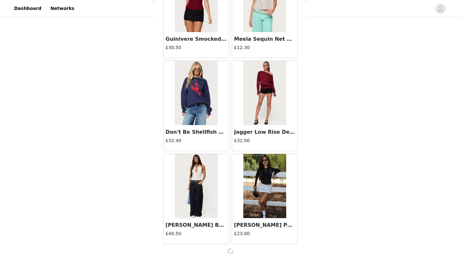
scroll to position [715, 0]
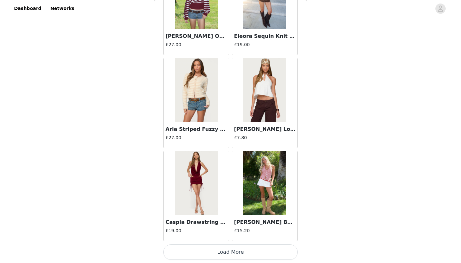
click at [192, 251] on button "Load More" at bounding box center [230, 251] width 135 height 15
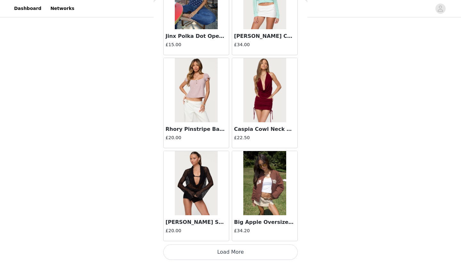
scroll to position [369, 0]
click at [186, 259] on button "Load More" at bounding box center [230, 251] width 135 height 15
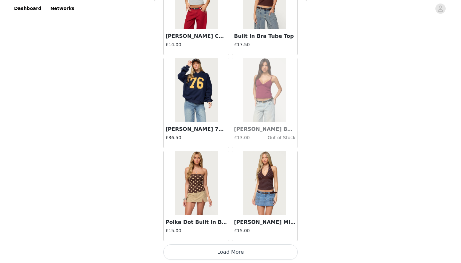
scroll to position [3505, 0]
click at [223, 252] on button "Load More" at bounding box center [230, 251] width 135 height 15
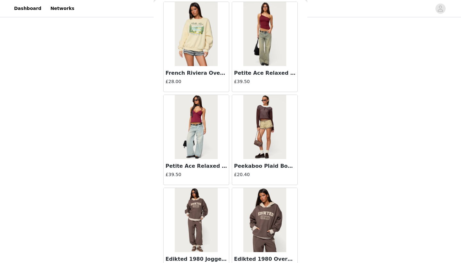
scroll to position [4214, 0]
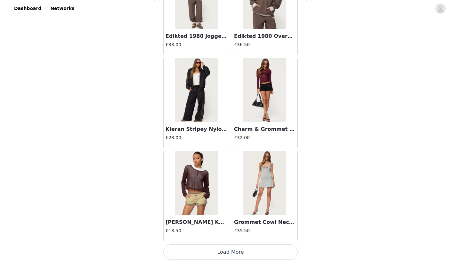
click at [235, 252] on button "Load More" at bounding box center [230, 251] width 135 height 15
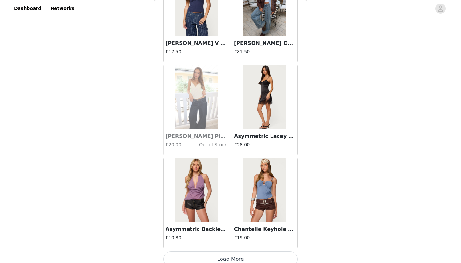
scroll to position [5358, 0]
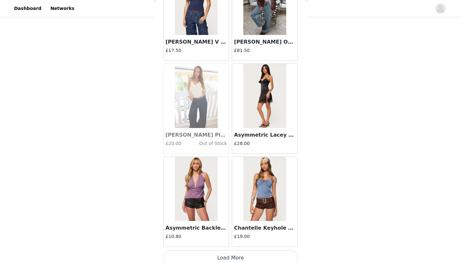
click at [233, 256] on button "Load More" at bounding box center [230, 257] width 135 height 15
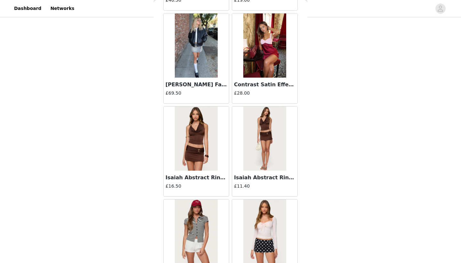
scroll to position [5705, 0]
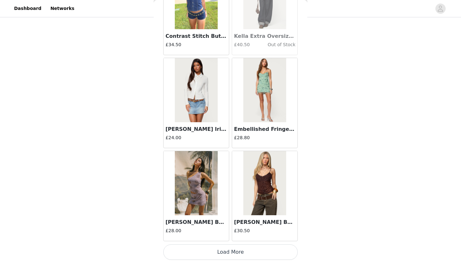
click at [226, 253] on button "Load More" at bounding box center [230, 251] width 135 height 15
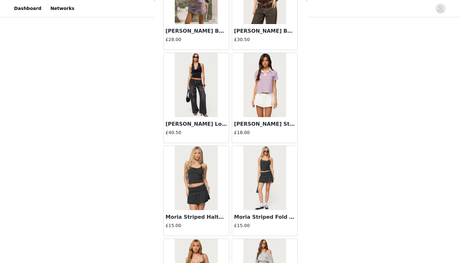
scroll to position [6485, 0]
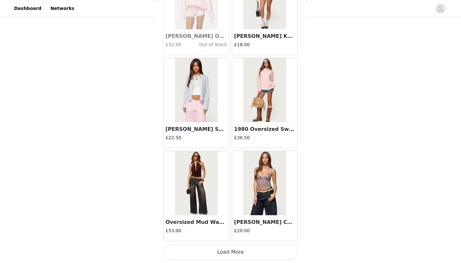
click at [224, 259] on button "Load More" at bounding box center [230, 251] width 135 height 15
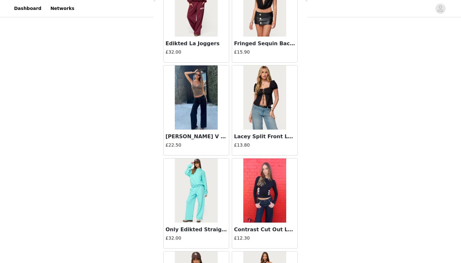
scroll to position [7682, 0]
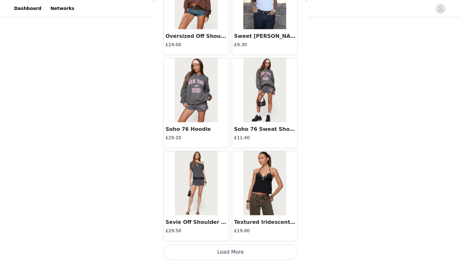
click at [223, 253] on button "Load More" at bounding box center [230, 251] width 135 height 15
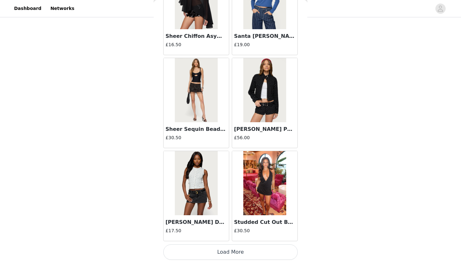
scroll to position [369, 0]
click at [194, 252] on button "Load More" at bounding box center [230, 251] width 135 height 15
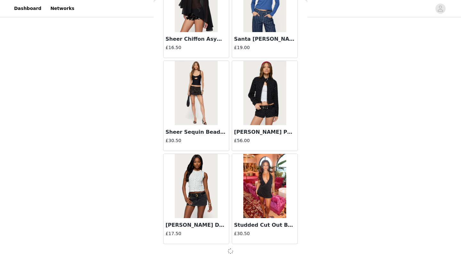
scroll to position [9077, 0]
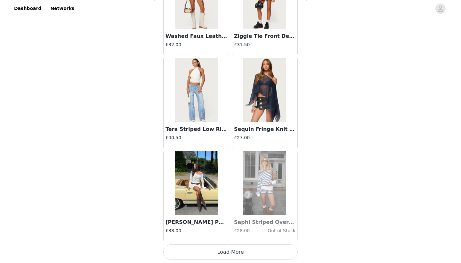
click at [200, 249] on button "Load More" at bounding box center [230, 251] width 135 height 15
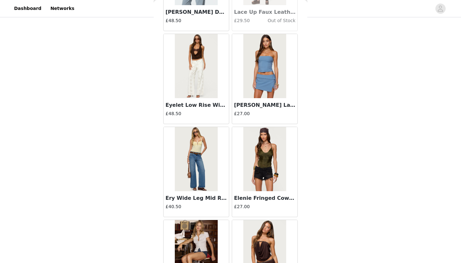
scroll to position [10566, 0]
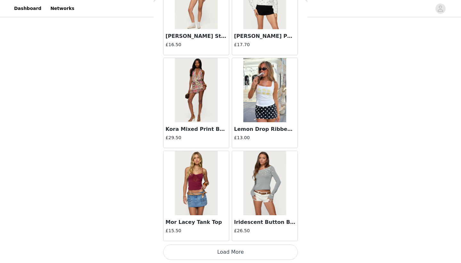
click at [200, 251] on button "Load More" at bounding box center [230, 251] width 135 height 15
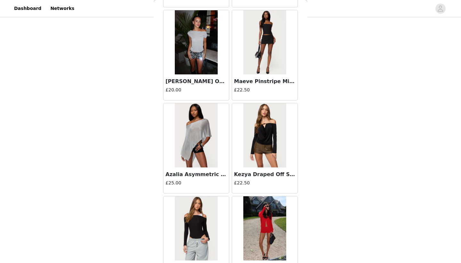
scroll to position [11805, 0]
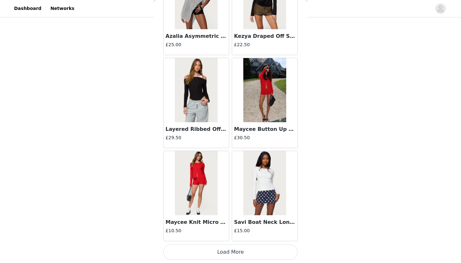
click at [173, 245] on button "Load More" at bounding box center [230, 251] width 135 height 15
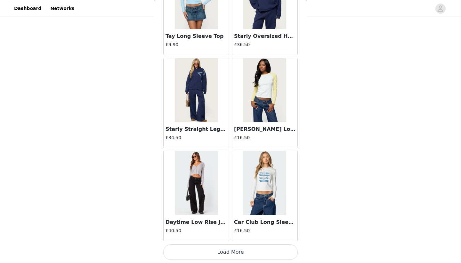
scroll to position [369, 0]
click at [187, 256] on button "Load More" at bounding box center [230, 251] width 135 height 15
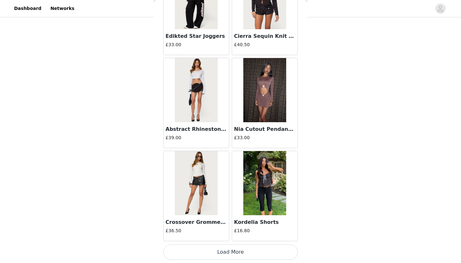
click at [198, 255] on button "Load More" at bounding box center [230, 251] width 135 height 15
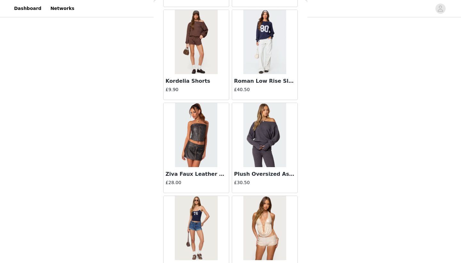
scroll to position [14654, 0]
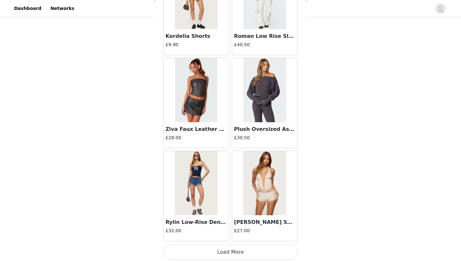
click at [212, 252] on button "Load More" at bounding box center [230, 251] width 135 height 15
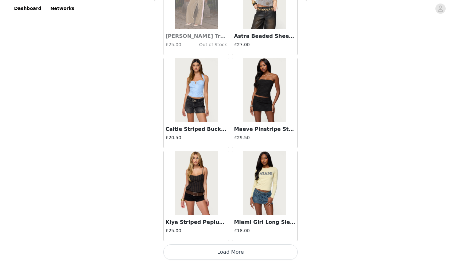
scroll to position [369, 0]
click at [209, 256] on button "Load More" at bounding box center [230, 251] width 135 height 15
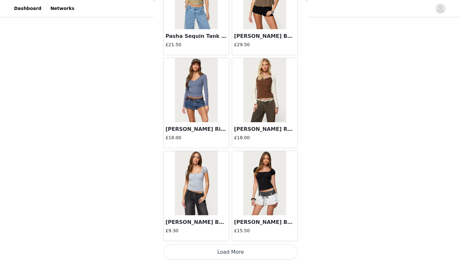
click at [219, 248] on button "Load More" at bounding box center [230, 251] width 135 height 15
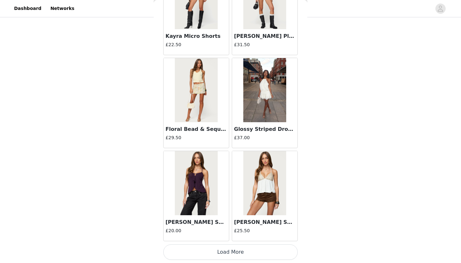
click at [223, 253] on button "Load More" at bounding box center [230, 251] width 135 height 15
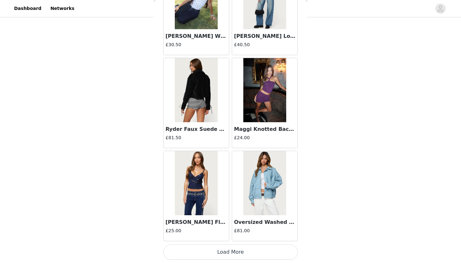
click at [224, 249] on button "Load More" at bounding box center [230, 251] width 135 height 15
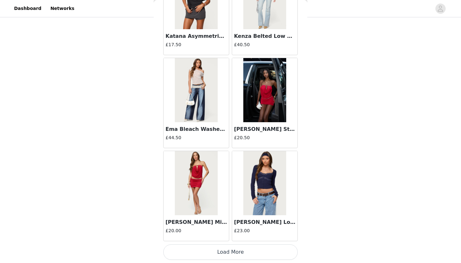
click at [214, 258] on button "Load More" at bounding box center [230, 251] width 135 height 15
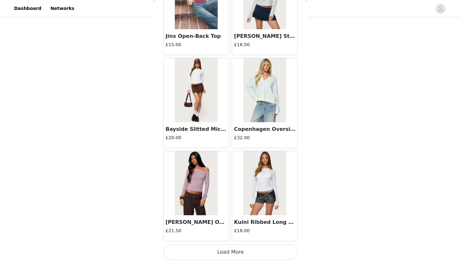
click at [226, 252] on button "Load More" at bounding box center [230, 251] width 135 height 15
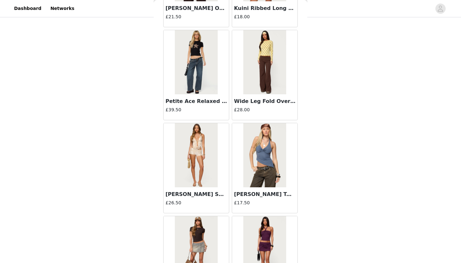
scroll to position [20445, 0]
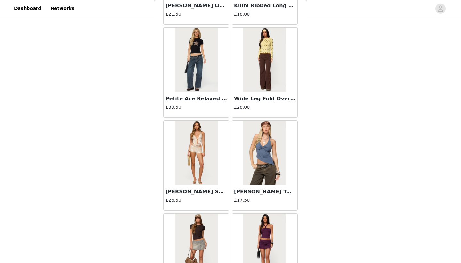
click at [269, 94] on div "Wide Leg Fold Over Trousers £28.00" at bounding box center [264, 105] width 65 height 26
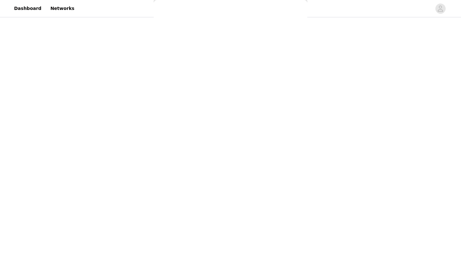
scroll to position [0, 0]
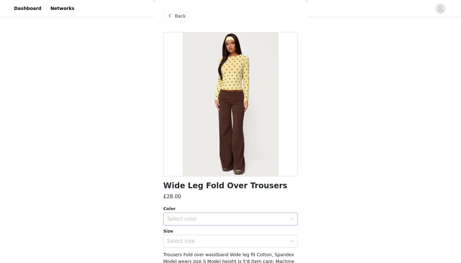
click at [186, 213] on div "Select color" at bounding box center [228, 219] width 123 height 12
click at [175, 234] on li "BROWN" at bounding box center [230, 232] width 135 height 10
click at [174, 239] on div "Select size" at bounding box center [227, 241] width 120 height 6
click at [169, 252] on li "XS" at bounding box center [230, 255] width 135 height 10
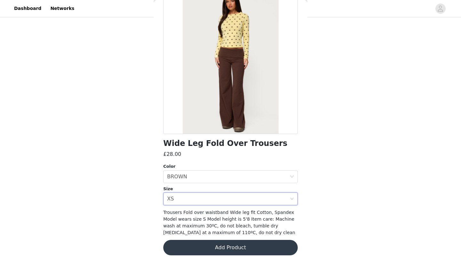
scroll to position [42, 0]
click at [189, 248] on button "Add Product" at bounding box center [230, 247] width 135 height 15
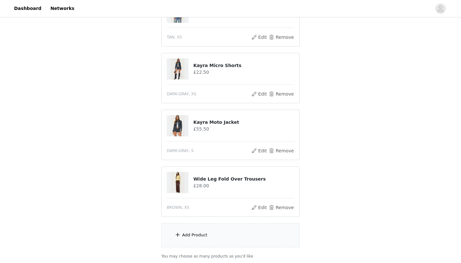
scroll to position [394, 0]
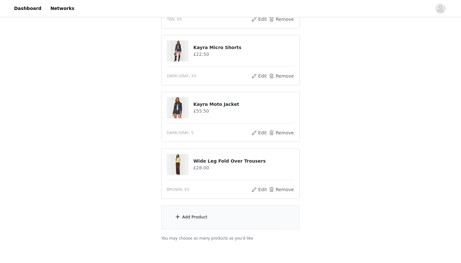
click at [201, 220] on div "Add Product" at bounding box center [230, 217] width 138 height 24
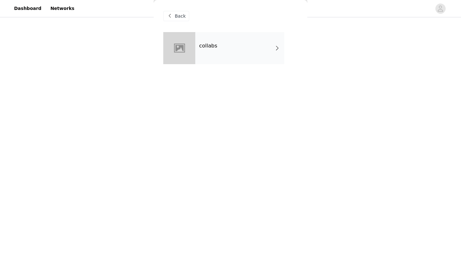
click at [242, 54] on div "collabs" at bounding box center [239, 48] width 89 height 32
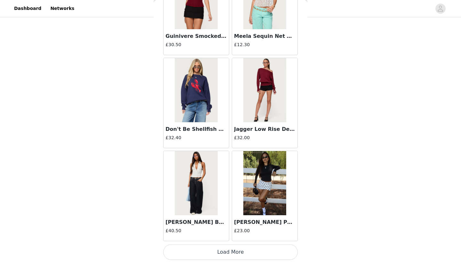
scroll to position [425, 0]
click at [194, 250] on button "Load More" at bounding box center [230, 251] width 135 height 15
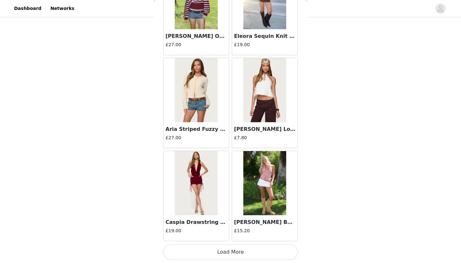
scroll to position [1647, 0]
click at [187, 250] on button "Load More" at bounding box center [230, 251] width 135 height 15
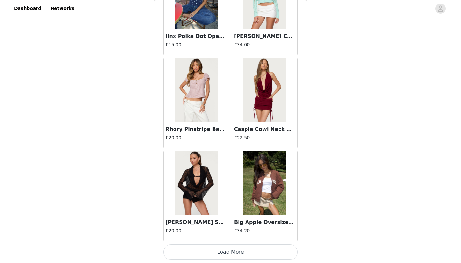
scroll to position [425, 0]
click at [199, 253] on button "Load More" at bounding box center [230, 251] width 135 height 15
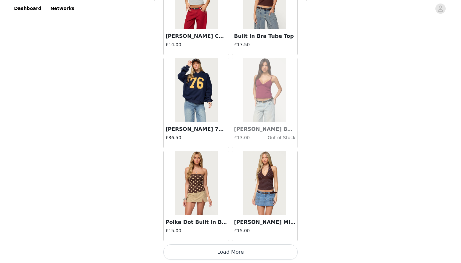
click at [199, 254] on button "Load More" at bounding box center [230, 251] width 135 height 15
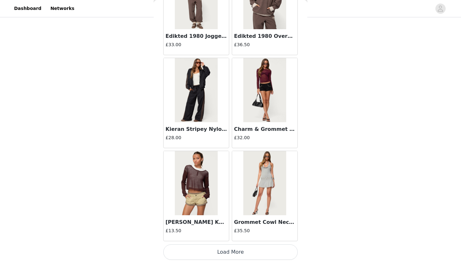
click at [210, 249] on button "Load More" at bounding box center [230, 251] width 135 height 15
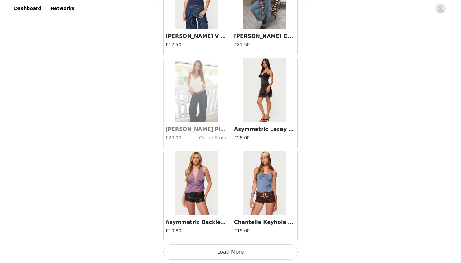
click at [215, 252] on button "Load More" at bounding box center [230, 251] width 135 height 15
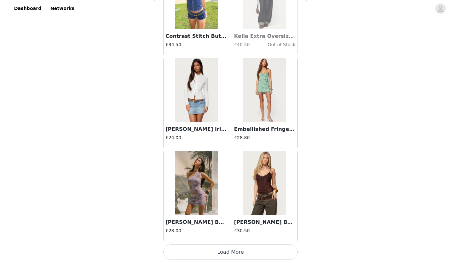
click at [182, 248] on button "Load More" at bounding box center [230, 251] width 135 height 15
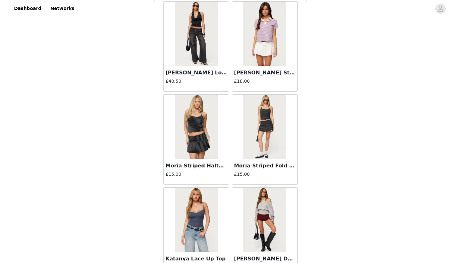
scroll to position [6535, 0]
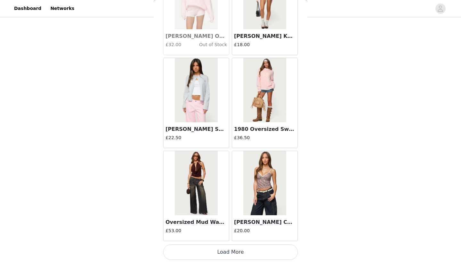
click at [181, 250] on button "Load More" at bounding box center [230, 251] width 135 height 15
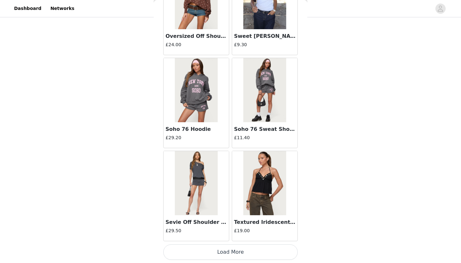
click at [193, 248] on button "Load More" at bounding box center [230, 251] width 135 height 15
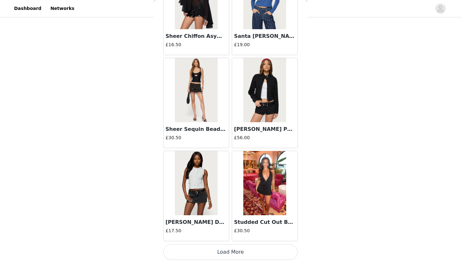
scroll to position [425, 0]
click at [194, 256] on button "Load More" at bounding box center [230, 251] width 135 height 15
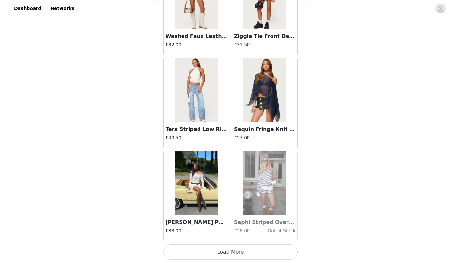
click at [211, 250] on button "Load More" at bounding box center [230, 251] width 135 height 15
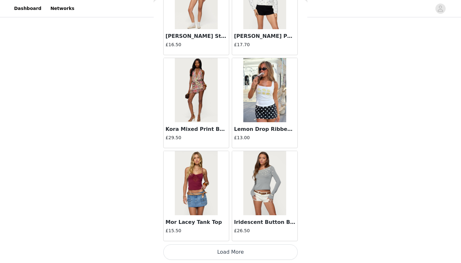
click at [208, 256] on button "Load More" at bounding box center [230, 251] width 135 height 15
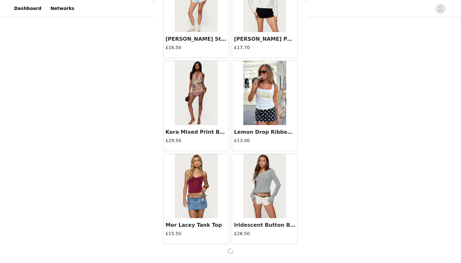
scroll to position [10935, 0]
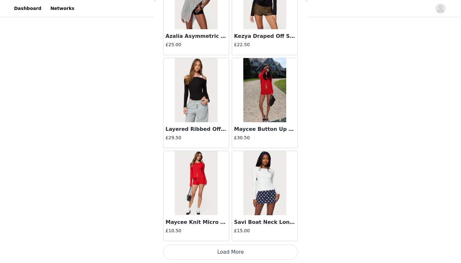
click at [206, 257] on button "Load More" at bounding box center [230, 251] width 135 height 15
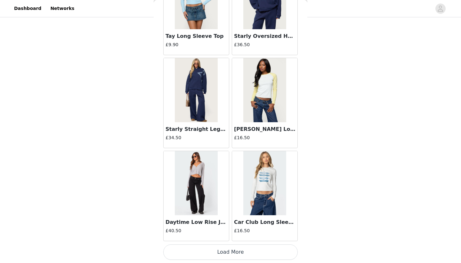
scroll to position [425, 0]
click at [213, 252] on button "Load More" at bounding box center [230, 251] width 135 height 15
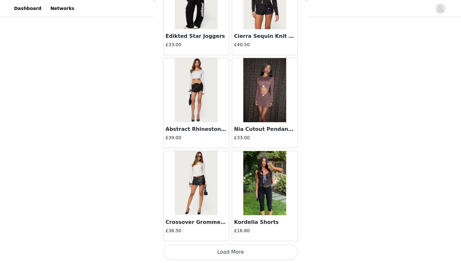
click at [218, 249] on button "Load More" at bounding box center [230, 251] width 135 height 15
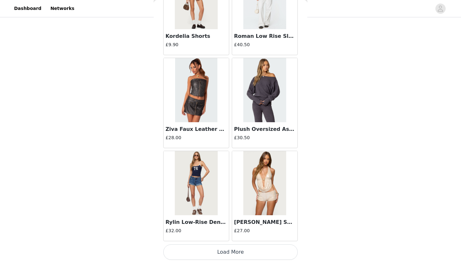
click at [221, 248] on button "Load More" at bounding box center [230, 251] width 135 height 15
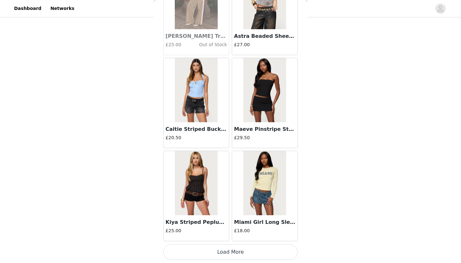
click at [220, 251] on button "Load More" at bounding box center [230, 251] width 135 height 15
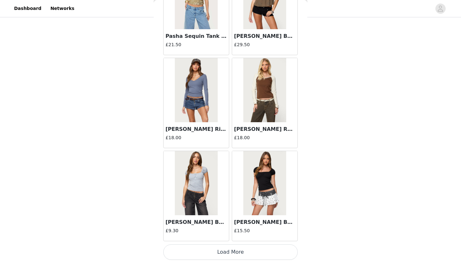
click at [227, 252] on button "Load More" at bounding box center [230, 251] width 135 height 15
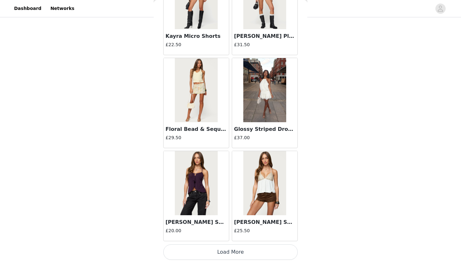
scroll to position [17442, 0]
click at [219, 250] on button "Load More" at bounding box center [230, 251] width 135 height 15
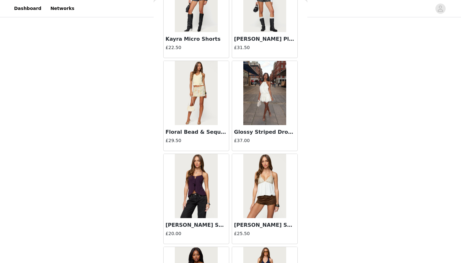
scroll to position [425, 0]
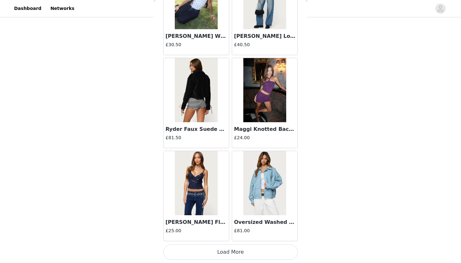
click at [218, 252] on button "Load More" at bounding box center [230, 251] width 135 height 15
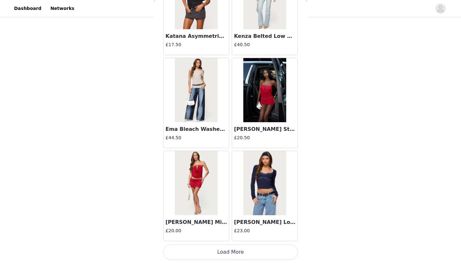
click at [221, 250] on button "Load More" at bounding box center [230, 251] width 135 height 15
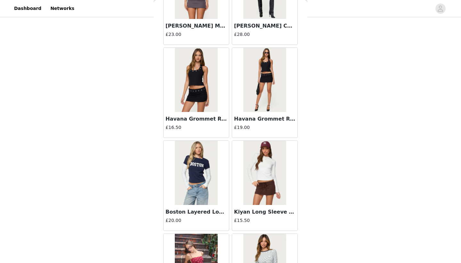
scroll to position [19906, 0]
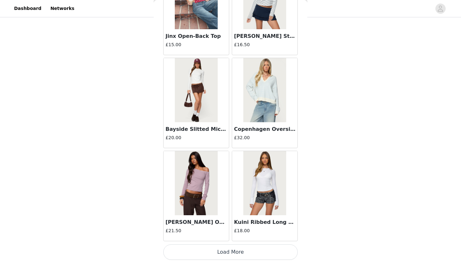
click at [219, 255] on button "Load More" at bounding box center [230, 251] width 135 height 15
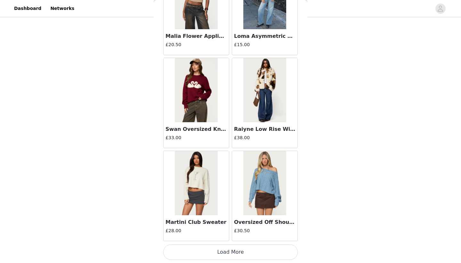
scroll to position [425, 0]
click at [217, 256] on button "Load More" at bounding box center [230, 251] width 135 height 15
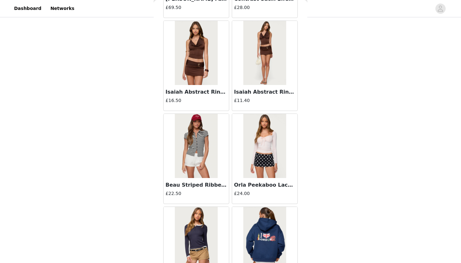
scroll to position [5718, 0]
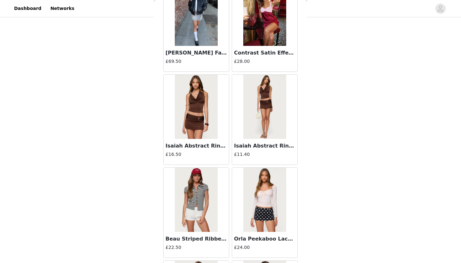
click at [211, 150] on div "Isaiah Abstract Ring Halter Top £16.50" at bounding box center [196, 152] width 65 height 26
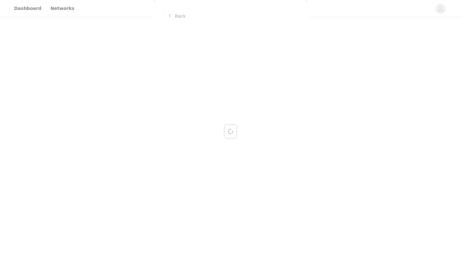
scroll to position [0, 0]
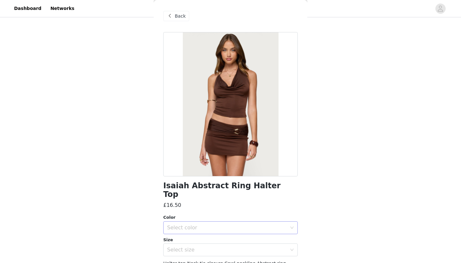
click at [187, 224] on div "Select color" at bounding box center [227, 227] width 120 height 6
click at [183, 232] on li "DARK BROWN" at bounding box center [230, 232] width 135 height 10
click at [183, 246] on div "Select size" at bounding box center [227, 249] width 120 height 6
click at [182, 252] on li "XS" at bounding box center [230, 255] width 135 height 10
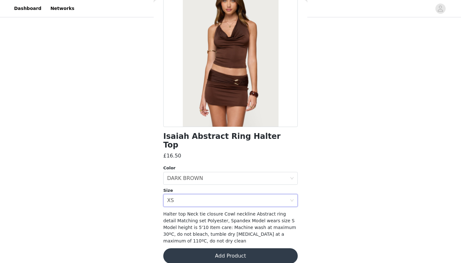
scroll to position [49, 0]
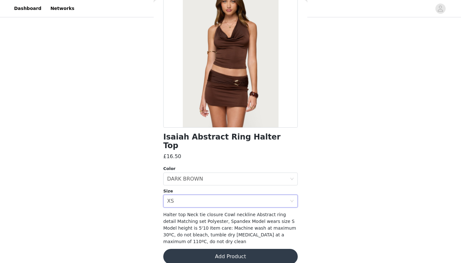
click at [190, 249] on button "Add Product" at bounding box center [230, 256] width 135 height 15
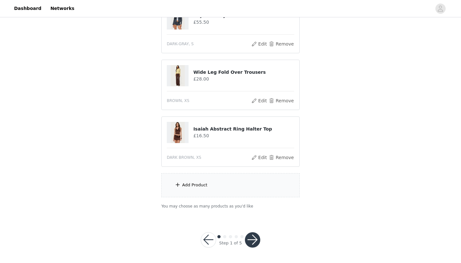
scroll to position [482, 0]
click at [280, 159] on button "Remove" at bounding box center [282, 158] width 26 height 8
click at [228, 182] on div "Add Product" at bounding box center [230, 185] width 138 height 24
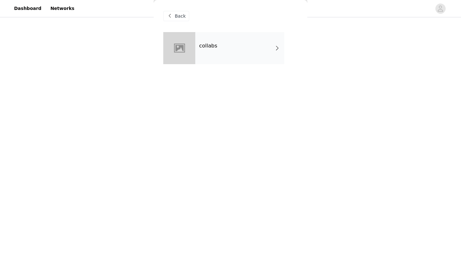
click at [226, 53] on div "collabs" at bounding box center [239, 48] width 89 height 32
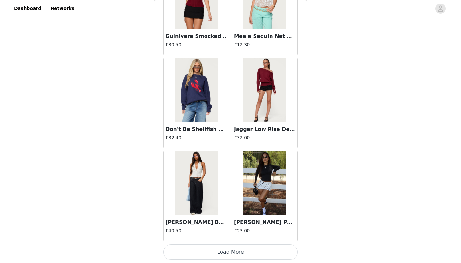
click at [174, 254] on button "Load More" at bounding box center [230, 251] width 135 height 15
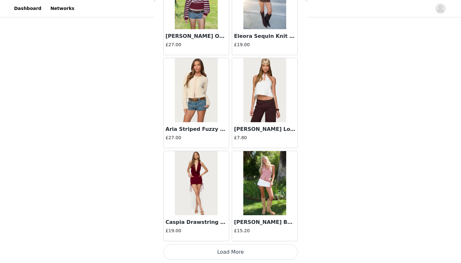
click at [183, 248] on button "Load More" at bounding box center [230, 251] width 135 height 15
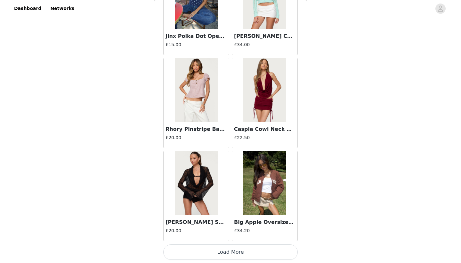
click at [191, 245] on button "Load More" at bounding box center [230, 251] width 135 height 15
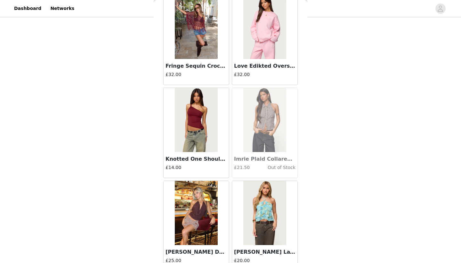
scroll to position [425, 0]
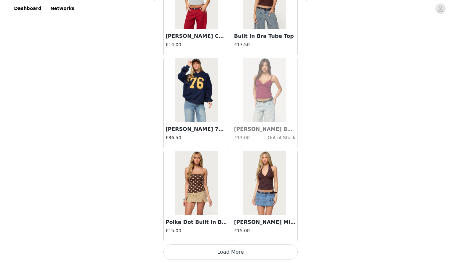
click at [196, 250] on button "Load More" at bounding box center [230, 251] width 135 height 15
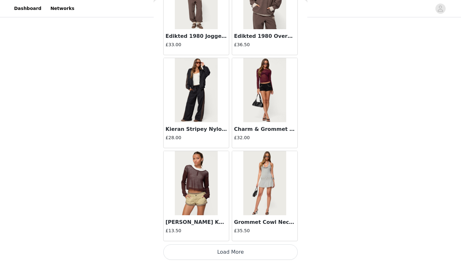
click at [186, 254] on button "Load More" at bounding box center [230, 251] width 135 height 15
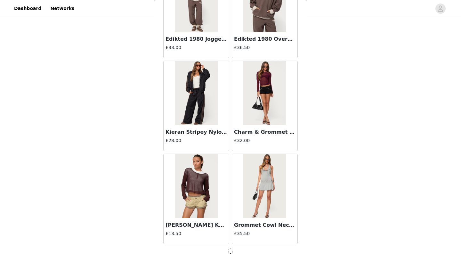
scroll to position [4431, 0]
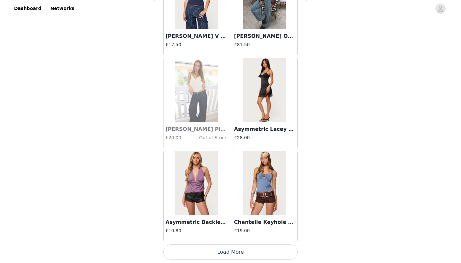
click at [189, 256] on button "Load More" at bounding box center [230, 251] width 135 height 15
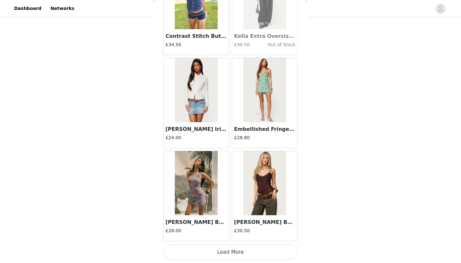
click at [191, 253] on button "Load More" at bounding box center [230, 251] width 135 height 15
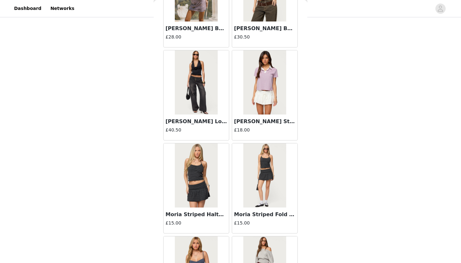
scroll to position [425, 0]
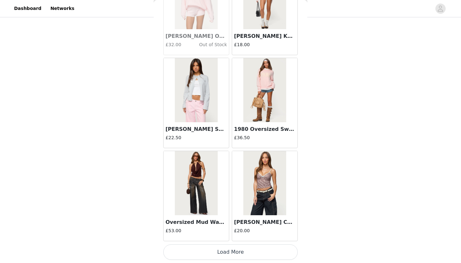
click at [199, 252] on button "Load More" at bounding box center [230, 251] width 135 height 15
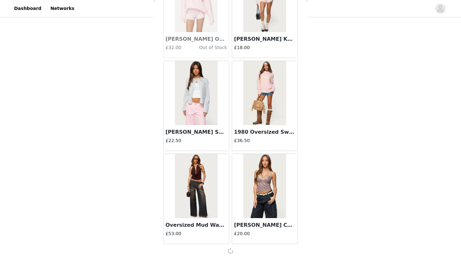
scroll to position [7219, 0]
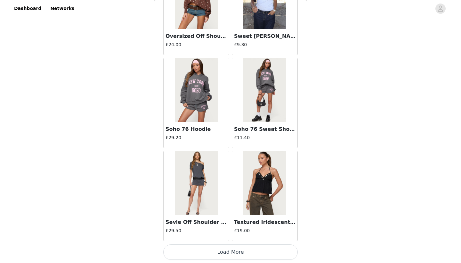
click at [200, 253] on button "Load More" at bounding box center [230, 251] width 135 height 15
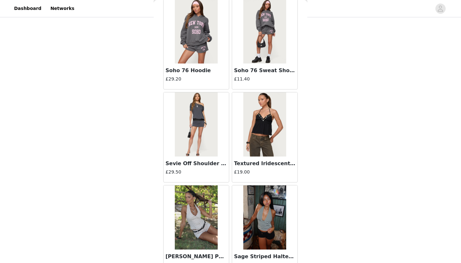
scroll to position [426, 0]
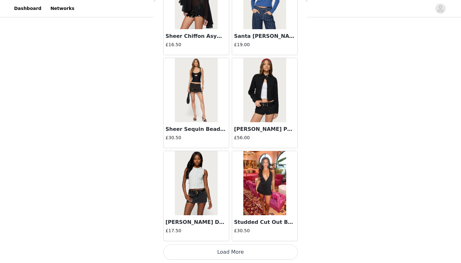
click at [203, 250] on button "Load More" at bounding box center [230, 251] width 135 height 15
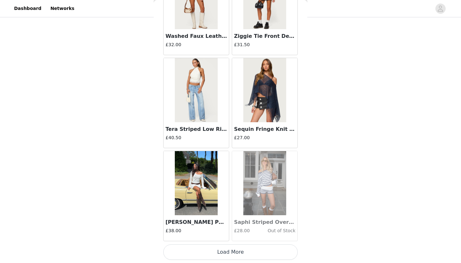
click at [196, 252] on button "Load More" at bounding box center [230, 251] width 135 height 15
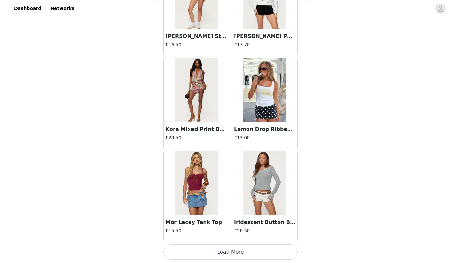
click at [205, 247] on button "Load More" at bounding box center [230, 251] width 135 height 15
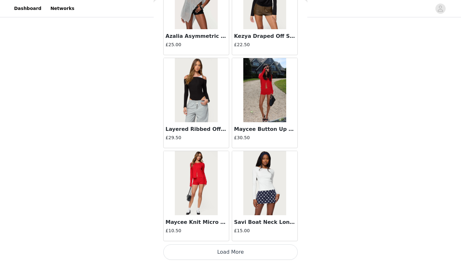
click at [207, 249] on button "Load More" at bounding box center [230, 251] width 135 height 15
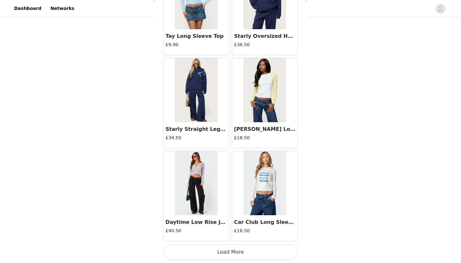
click at [209, 249] on button "Load More" at bounding box center [230, 251] width 135 height 15
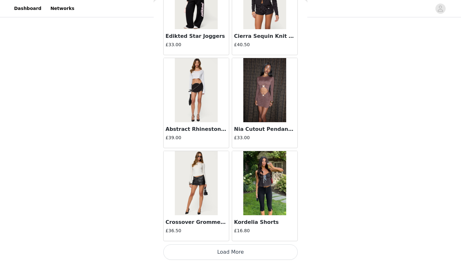
click at [207, 258] on button "Load More" at bounding box center [230, 251] width 135 height 15
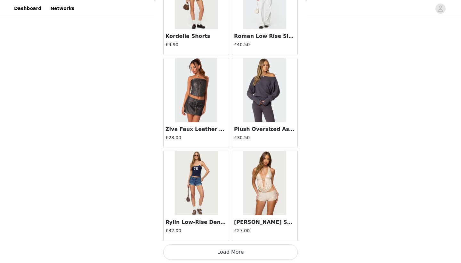
click at [224, 248] on button "Load More" at bounding box center [230, 251] width 135 height 15
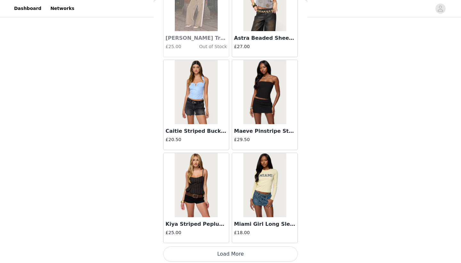
scroll to position [15584, 0]
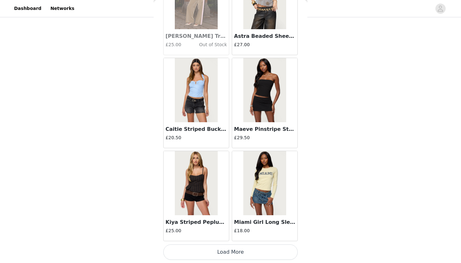
click at [220, 259] on button "Load More" at bounding box center [230, 251] width 135 height 15
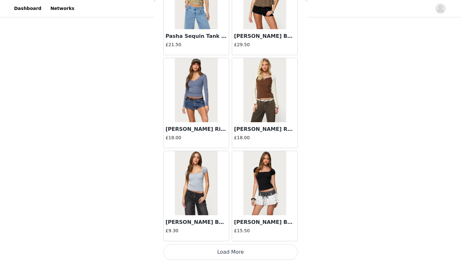
click at [218, 251] on button "Load More" at bounding box center [230, 251] width 135 height 15
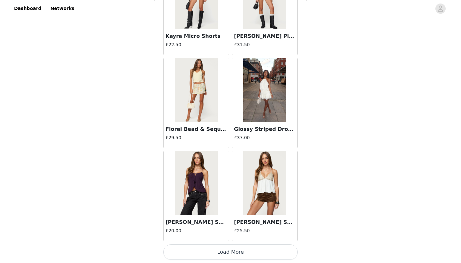
click at [191, 247] on button "Load More" at bounding box center [230, 251] width 135 height 15
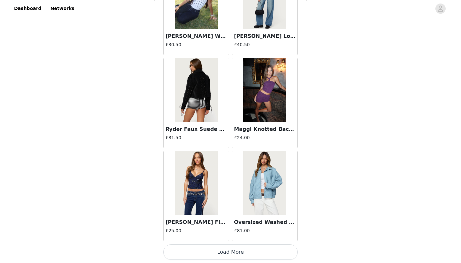
click at [209, 251] on button "Load More" at bounding box center [230, 251] width 135 height 15
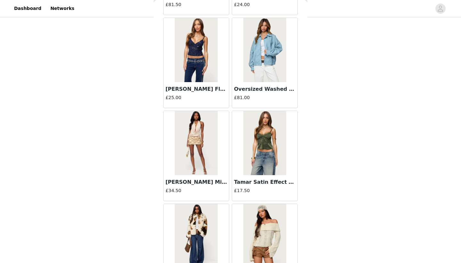
scroll to position [425, 0]
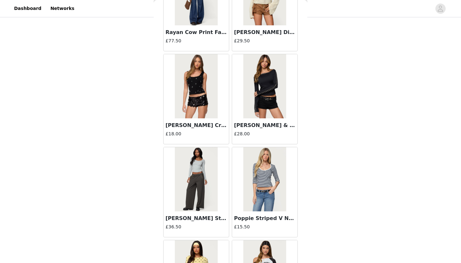
click at [215, 100] on img at bounding box center [196, 86] width 43 height 64
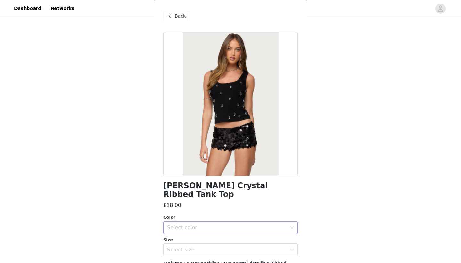
click at [199, 224] on div "Select color" at bounding box center [227, 227] width 120 height 6
click at [193, 235] on li "BLACK" at bounding box center [230, 232] width 135 height 10
click at [193, 246] on div "Select size" at bounding box center [227, 249] width 120 height 6
click at [182, 251] on li "XS" at bounding box center [230, 255] width 135 height 10
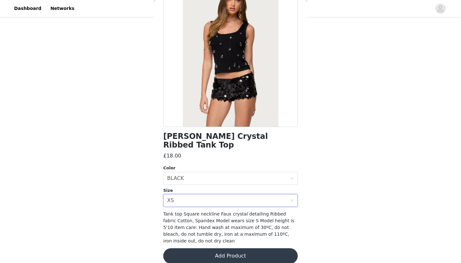
click at [187, 248] on button "Add Product" at bounding box center [230, 255] width 135 height 15
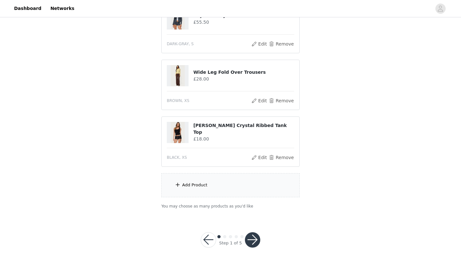
scroll to position [482, 0]
click at [249, 235] on button "button" at bounding box center [252, 239] width 15 height 15
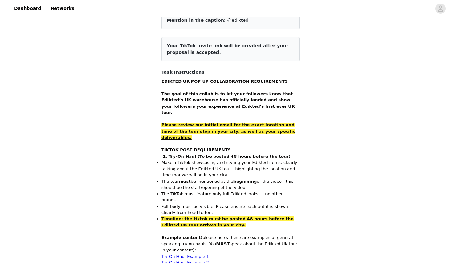
scroll to position [74, 0]
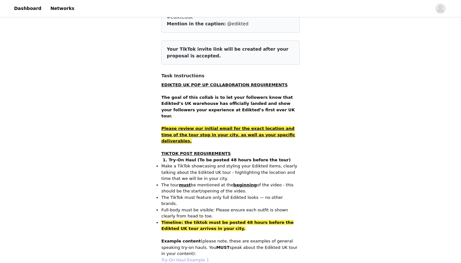
click at [192, 257] on link "Try-On Haul Example 1" at bounding box center [185, 259] width 48 height 5
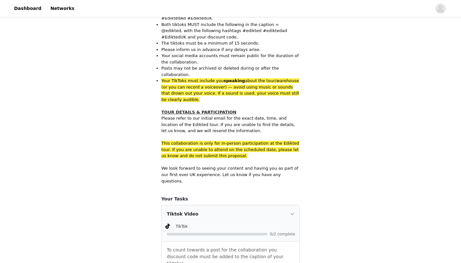
scroll to position [571, 0]
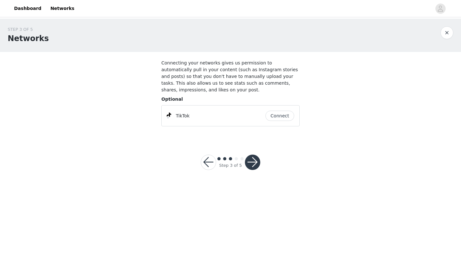
click at [283, 116] on button "Connect" at bounding box center [280, 116] width 29 height 10
click at [253, 162] on button "button" at bounding box center [252, 161] width 15 height 15
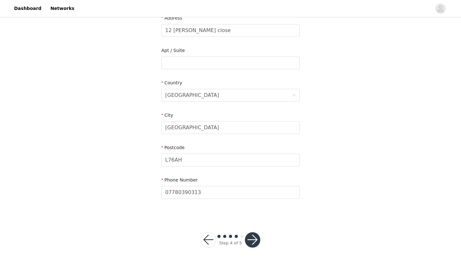
scroll to position [142, 0]
click at [252, 239] on button "button" at bounding box center [252, 239] width 15 height 15
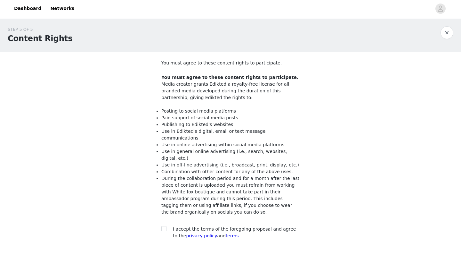
click at [237, 227] on div "I accept the terms of the foregoing proposal and agree to the privacy policy an…" at bounding box center [236, 232] width 127 height 13
click at [237, 226] on span "I accept the terms of the foregoing proposal and agree to the privacy policy an…" at bounding box center [234, 232] width 123 height 12
click at [169, 226] on div at bounding box center [165, 229] width 9 height 7
click at [164, 226] on label at bounding box center [163, 229] width 5 height 7
click at [164, 226] on input "checkbox" at bounding box center [163, 228] width 4 height 4
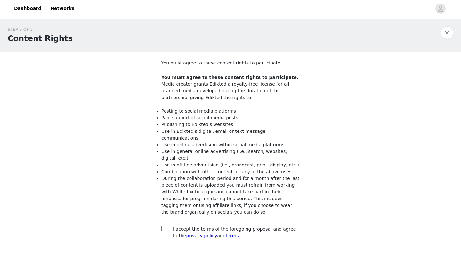
checkbox input "true"
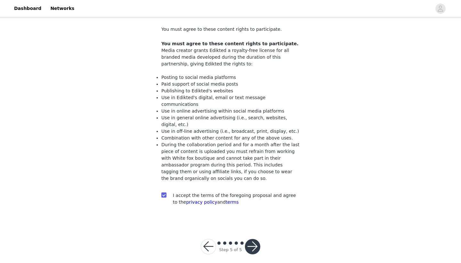
scroll to position [33, 0]
click at [251, 239] on button "button" at bounding box center [252, 246] width 15 height 15
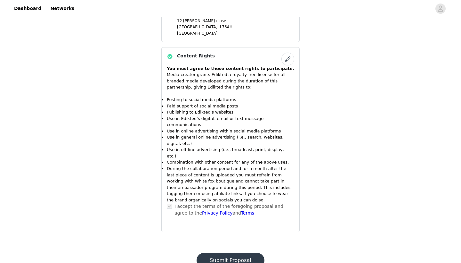
scroll to position [662, 0]
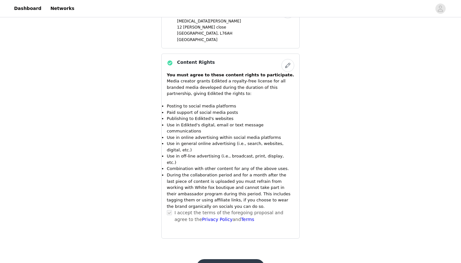
click at [244, 259] on button "Submit Proposal" at bounding box center [231, 266] width 68 height 15
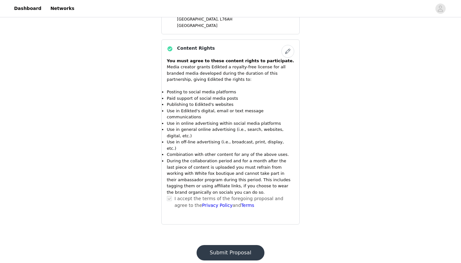
scroll to position [0, 0]
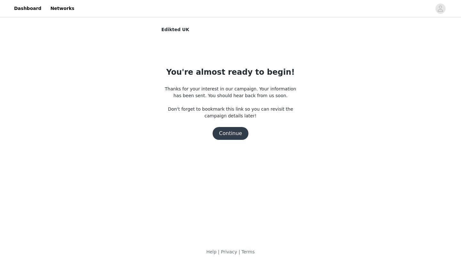
click at [230, 134] on button "Continue" at bounding box center [231, 133] width 36 height 13
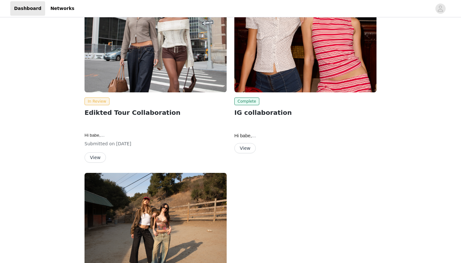
scroll to position [17, 0]
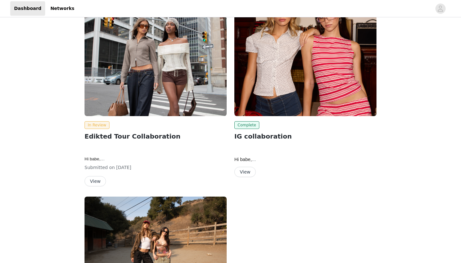
click at [93, 182] on button "View" at bounding box center [95, 181] width 21 height 10
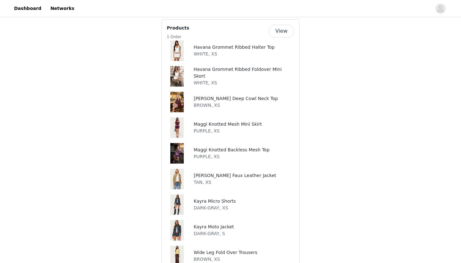
scroll to position [390, 0]
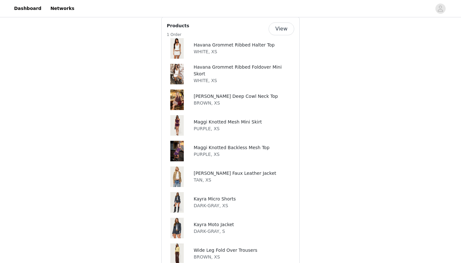
click at [281, 26] on button "View" at bounding box center [282, 28] width 26 height 13
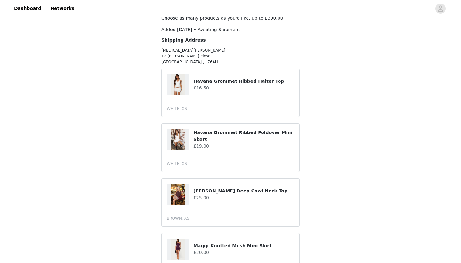
scroll to position [34, 0]
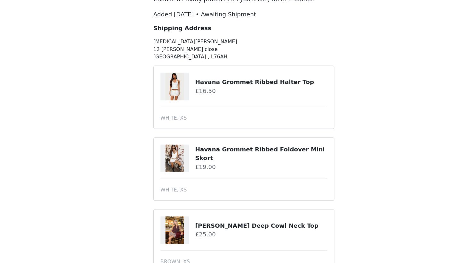
drag, startPoint x: 143, startPoint y: 60, endPoint x: 153, endPoint y: 58, distance: 10.5
click at [167, 85] on div "Havana Grommet Ribbed Halter Top £16.50" at bounding box center [231, 95] width 128 height 21
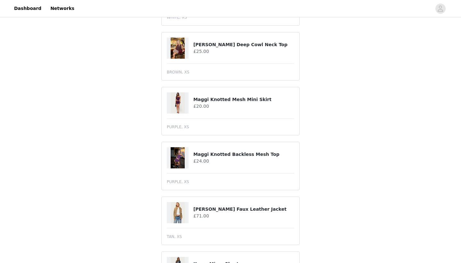
scroll to position [192, 0]
